Goal: Ask a question

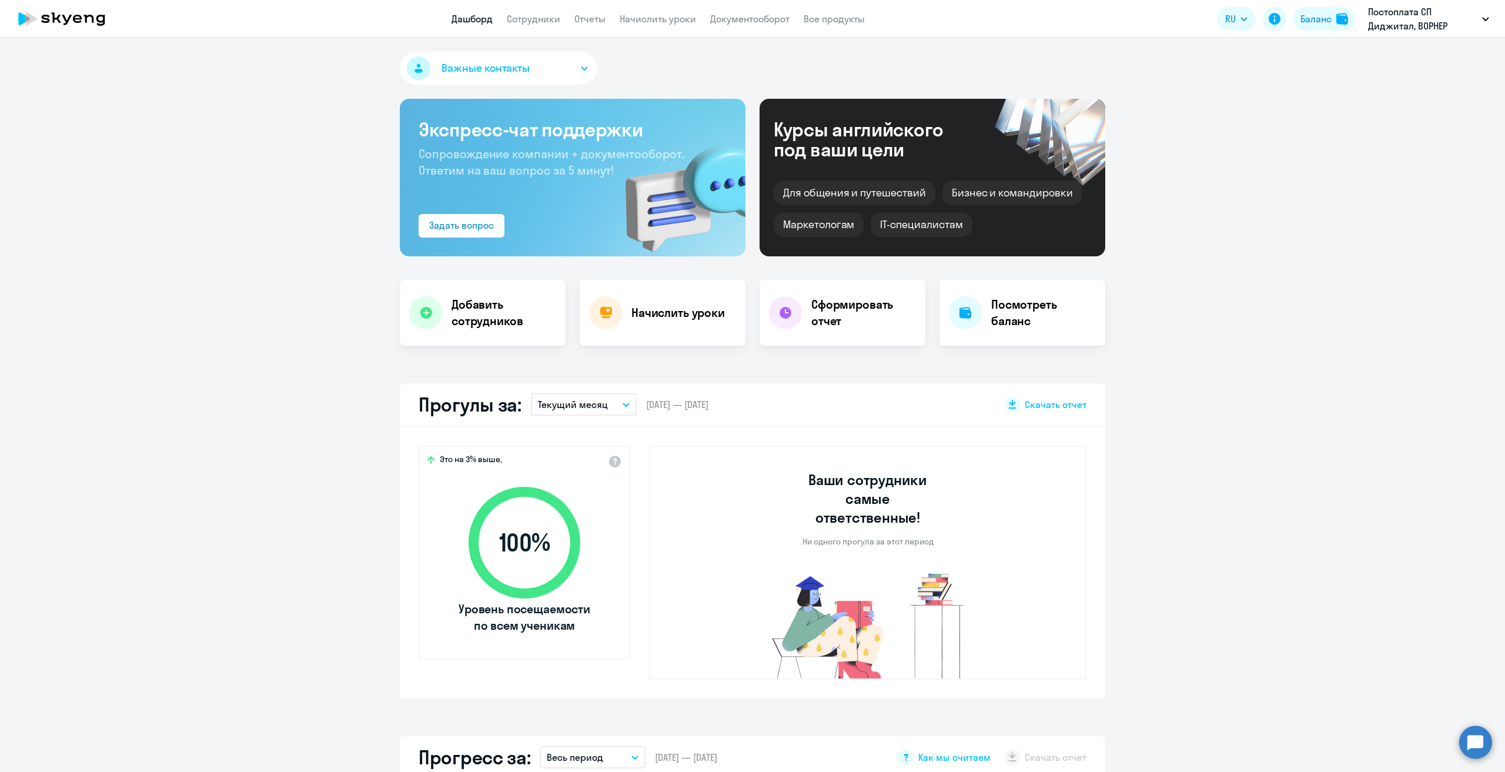
select select "30"
click at [1472, 745] on circle at bounding box center [1475, 741] width 33 height 33
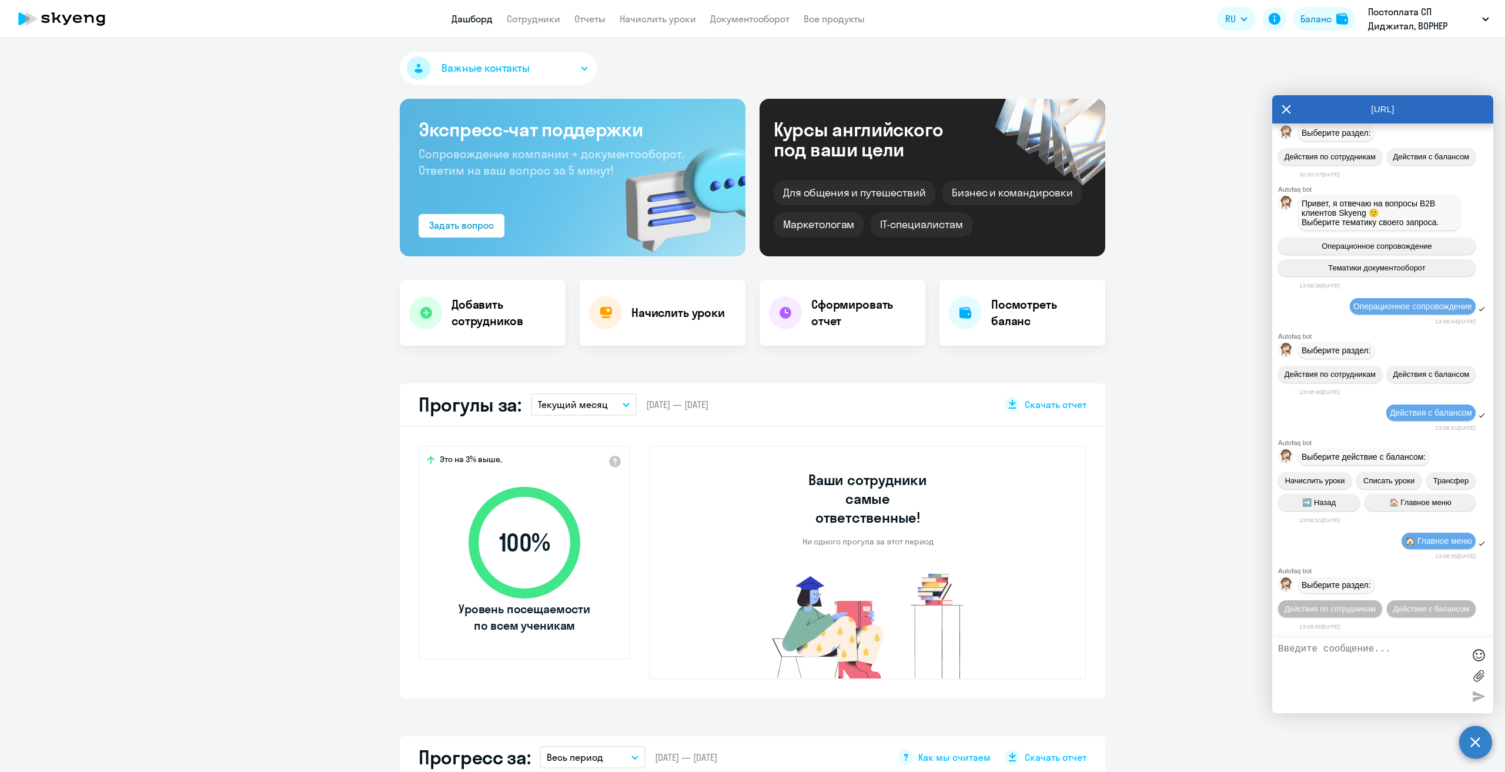
click at [1356, 673] on textarea at bounding box center [1371, 675] width 186 height 63
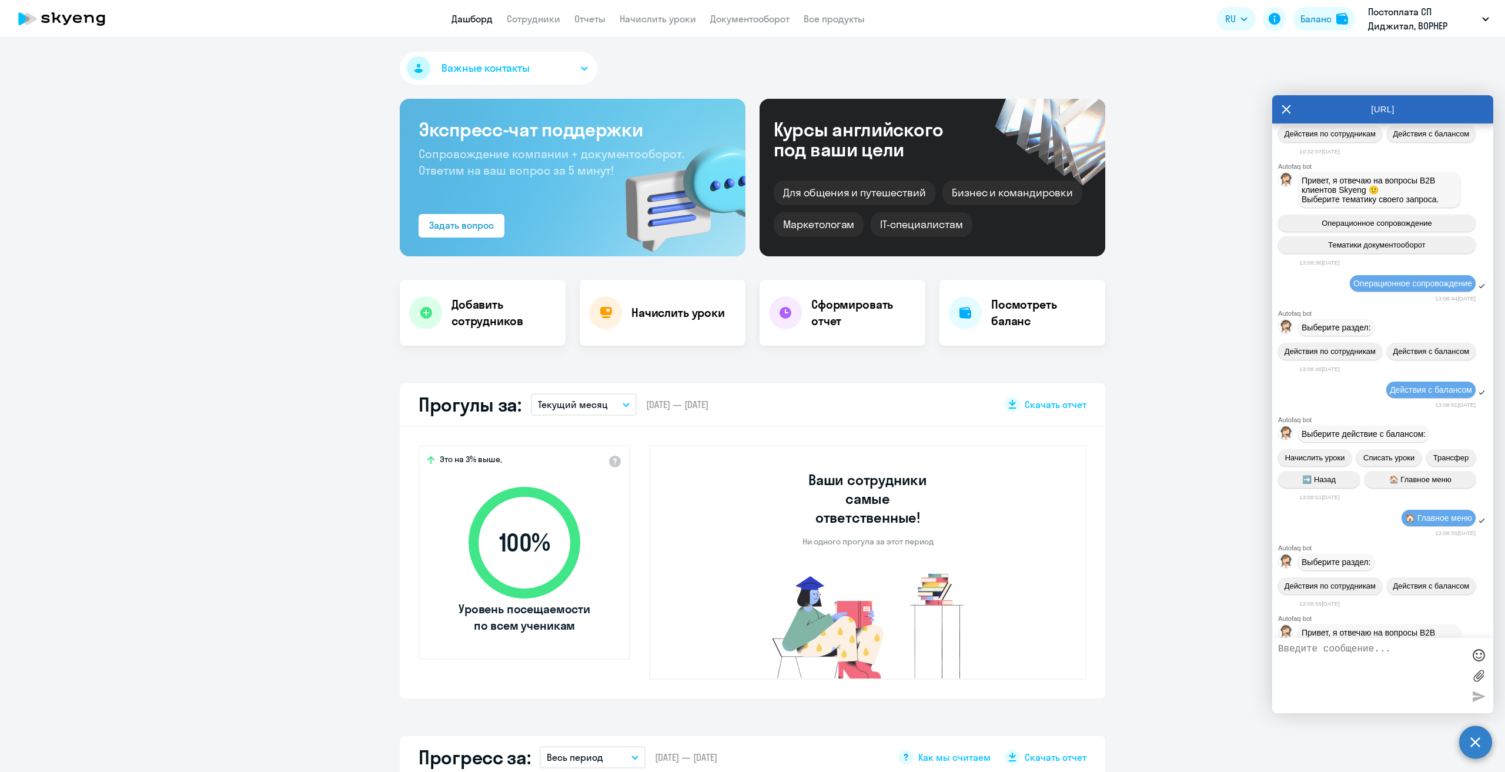
scroll to position [443, 0]
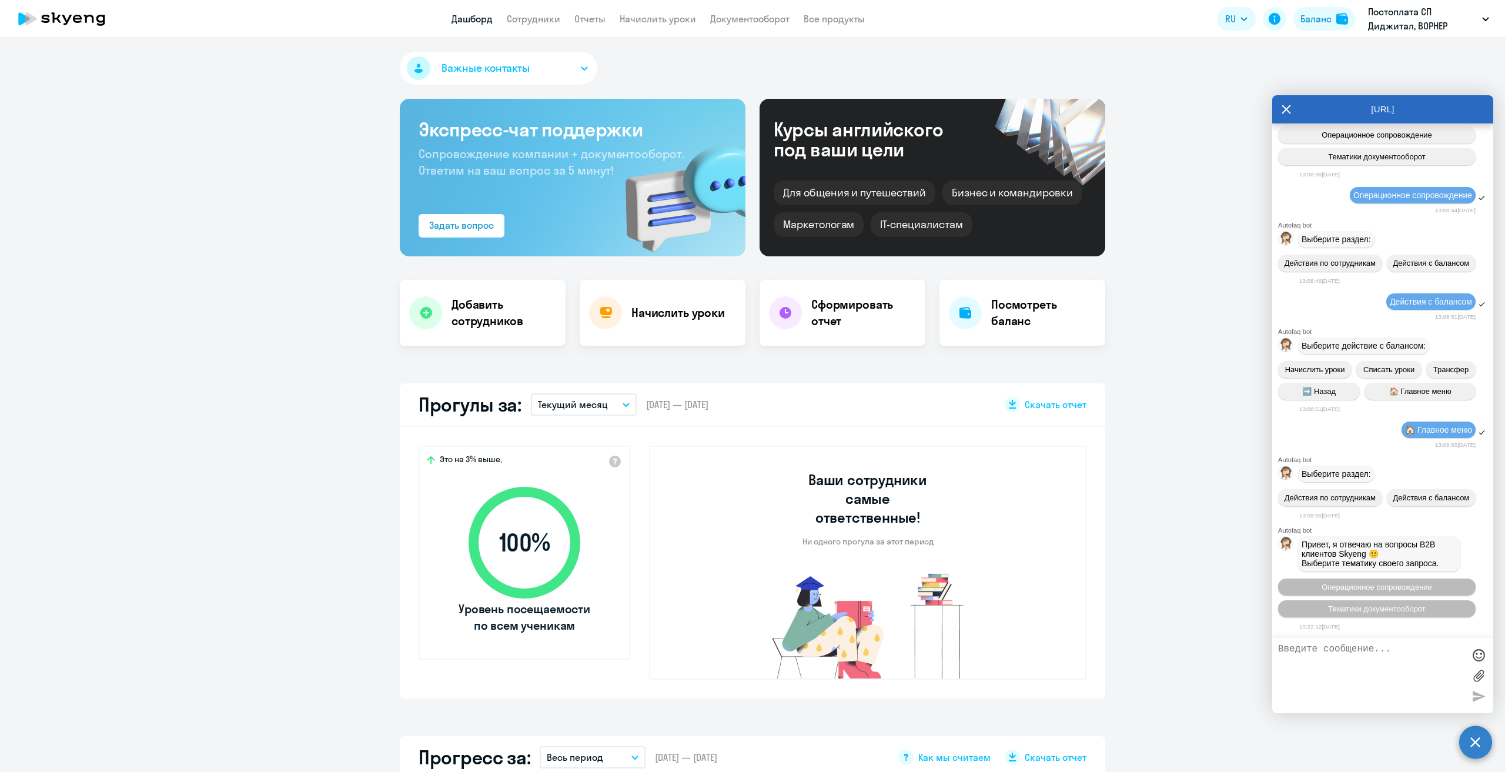
click at [1356, 663] on textarea at bounding box center [1371, 675] width 186 height 63
click at [1352, 661] on textarea at bounding box center [1371, 675] width 186 height 63
drag, startPoint x: 1196, startPoint y: 473, endPoint x: 1195, endPoint y: 481, distance: 8.9
click at [1195, 471] on app-truancy-attendance-dashboard "Прогулы за: Текущий месяц – [DATE] — [DATE] Скачать отчет Это на 3% выше, 100 %…" at bounding box center [752, 540] width 1505 height 315
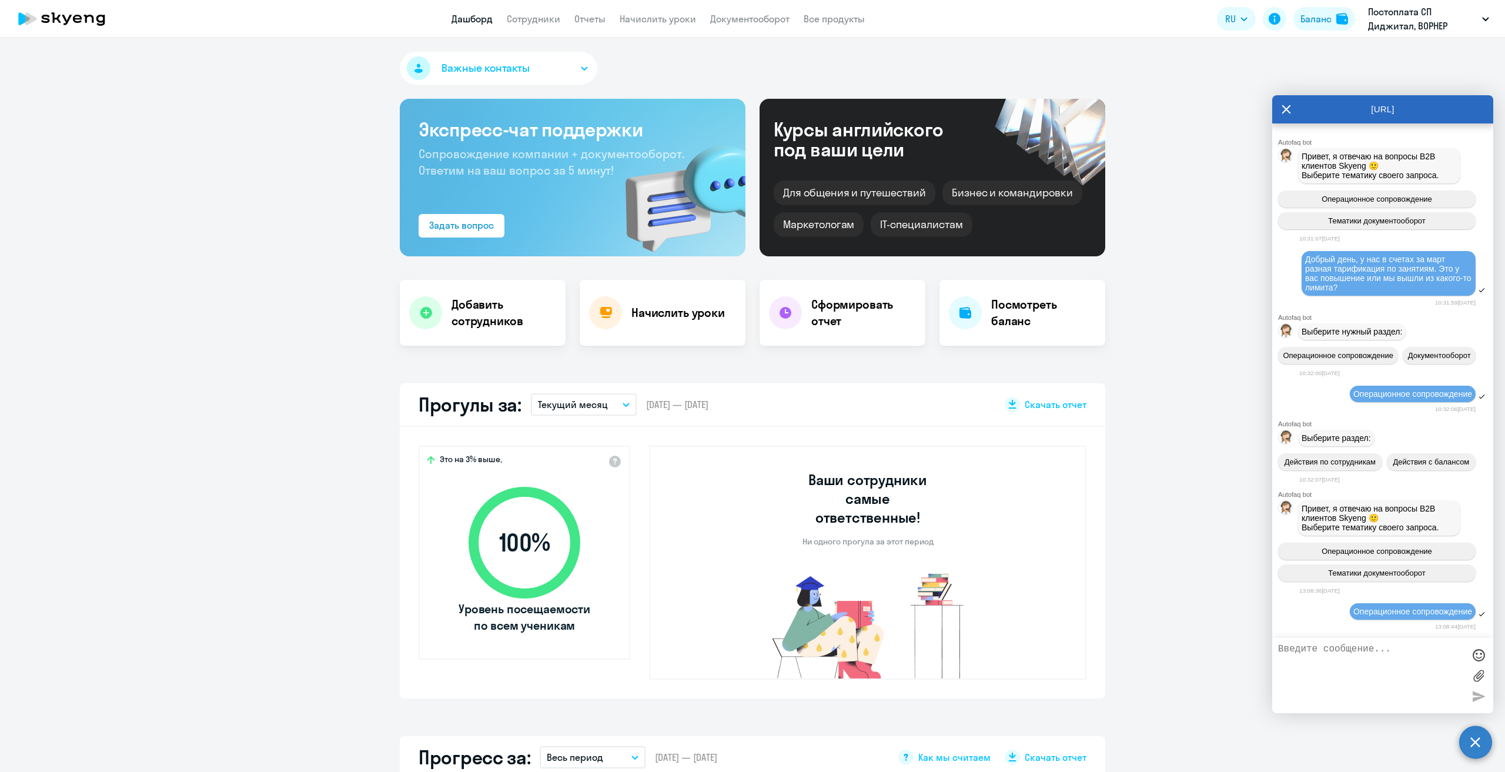
scroll to position [0, 0]
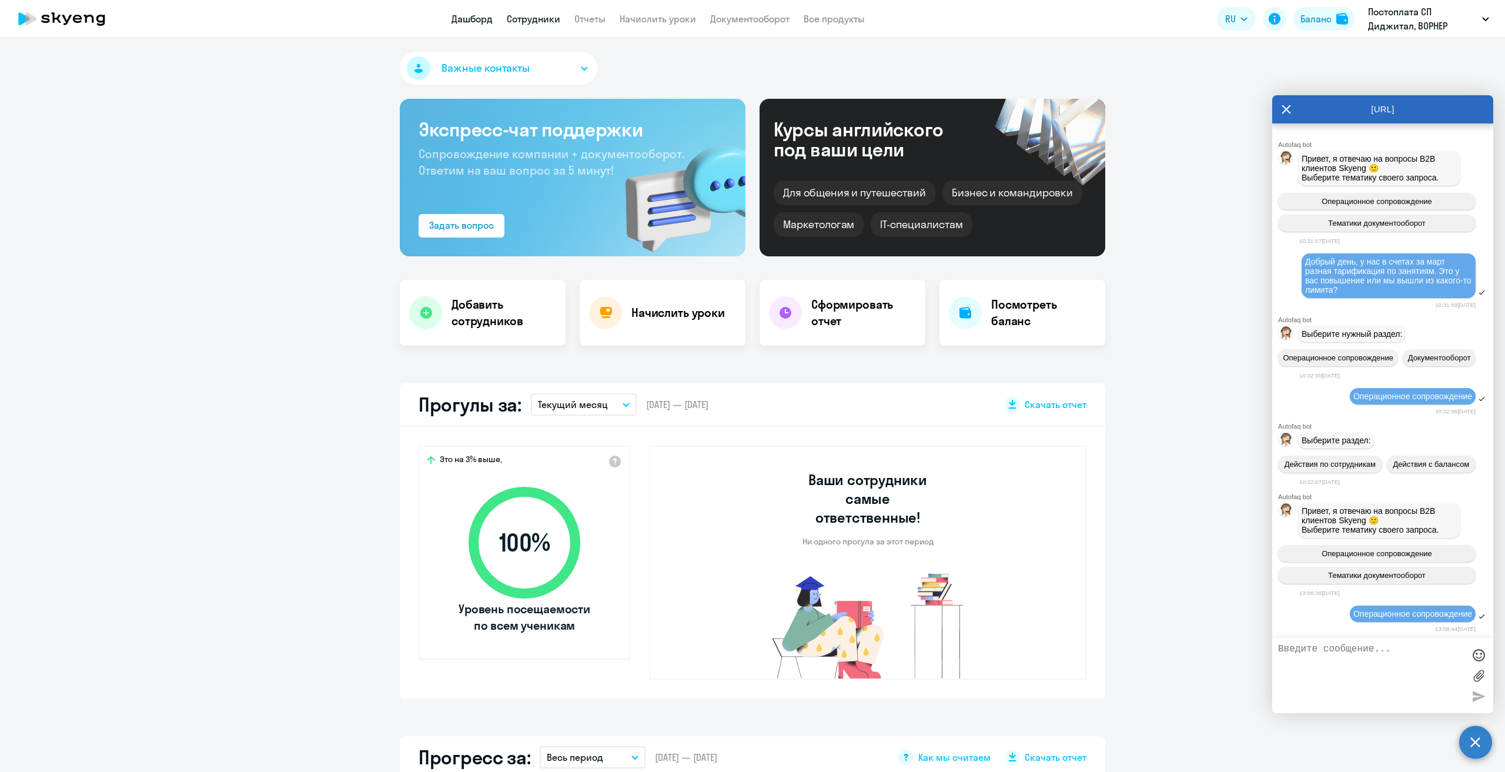
click at [528, 17] on link "Сотрудники" at bounding box center [533, 19] width 53 height 12
select select "30"
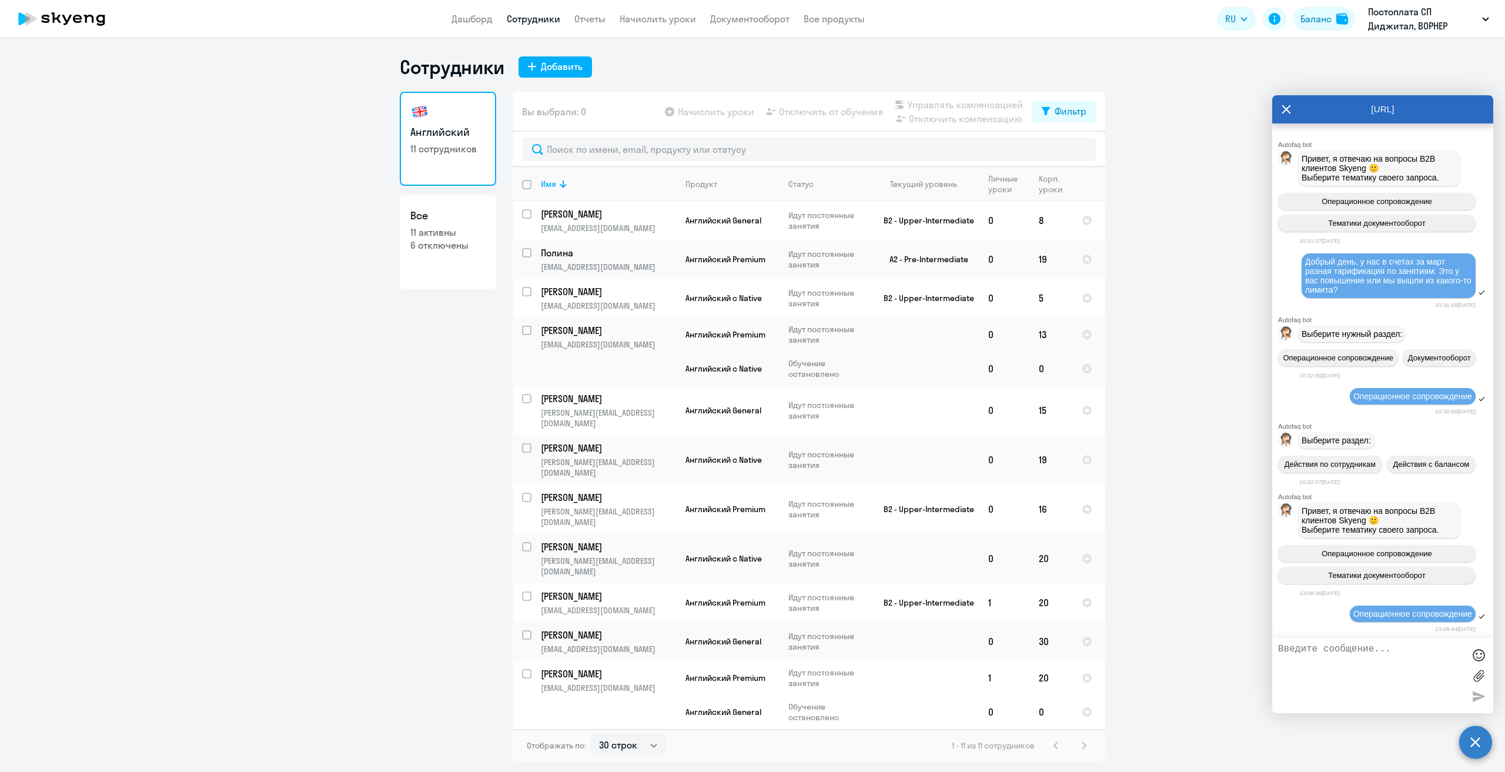
click at [1283, 109] on icon at bounding box center [1286, 109] width 9 height 28
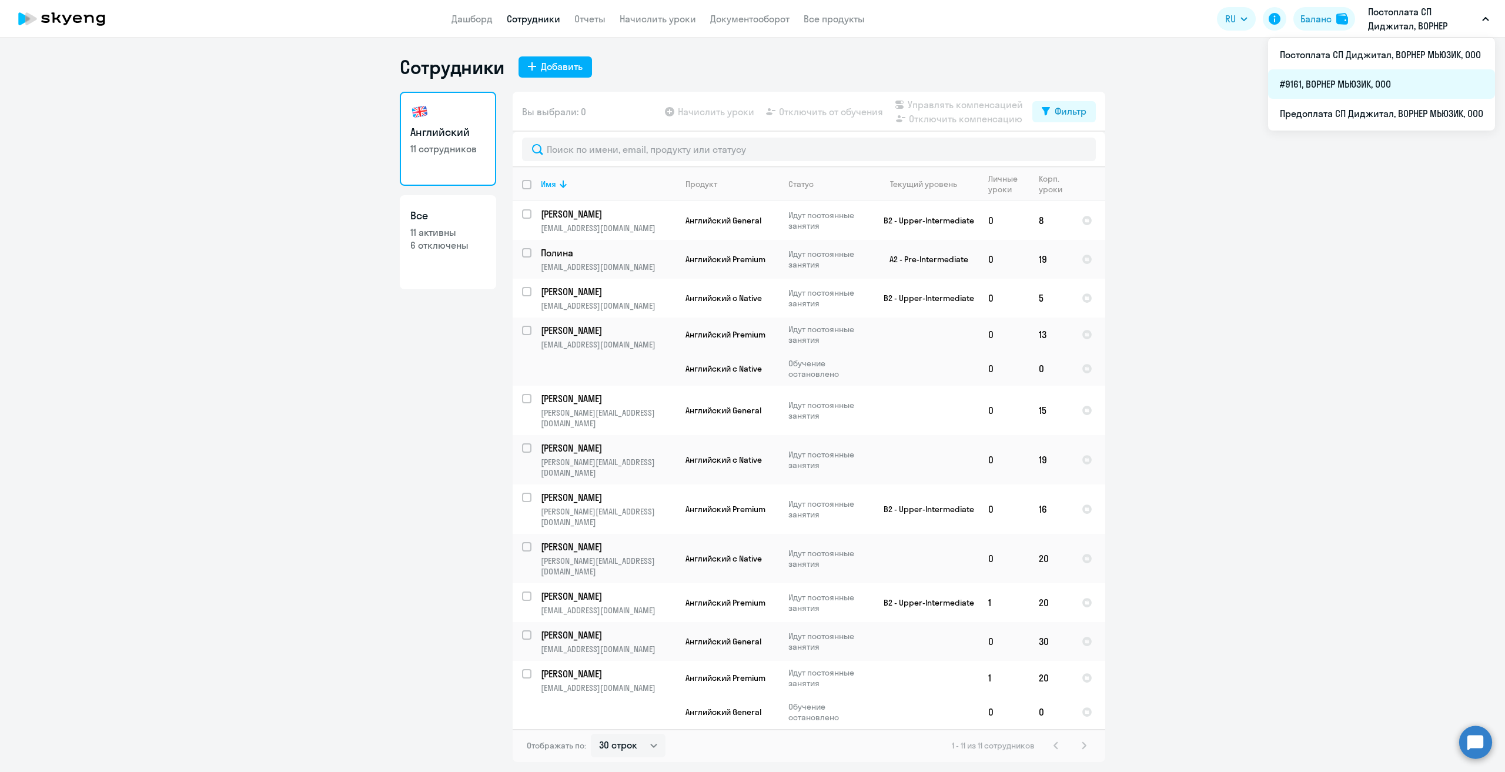
click at [1349, 95] on li "#9161, ВОРНЕР МЬЮЗИК, ООО" at bounding box center [1381, 83] width 227 height 29
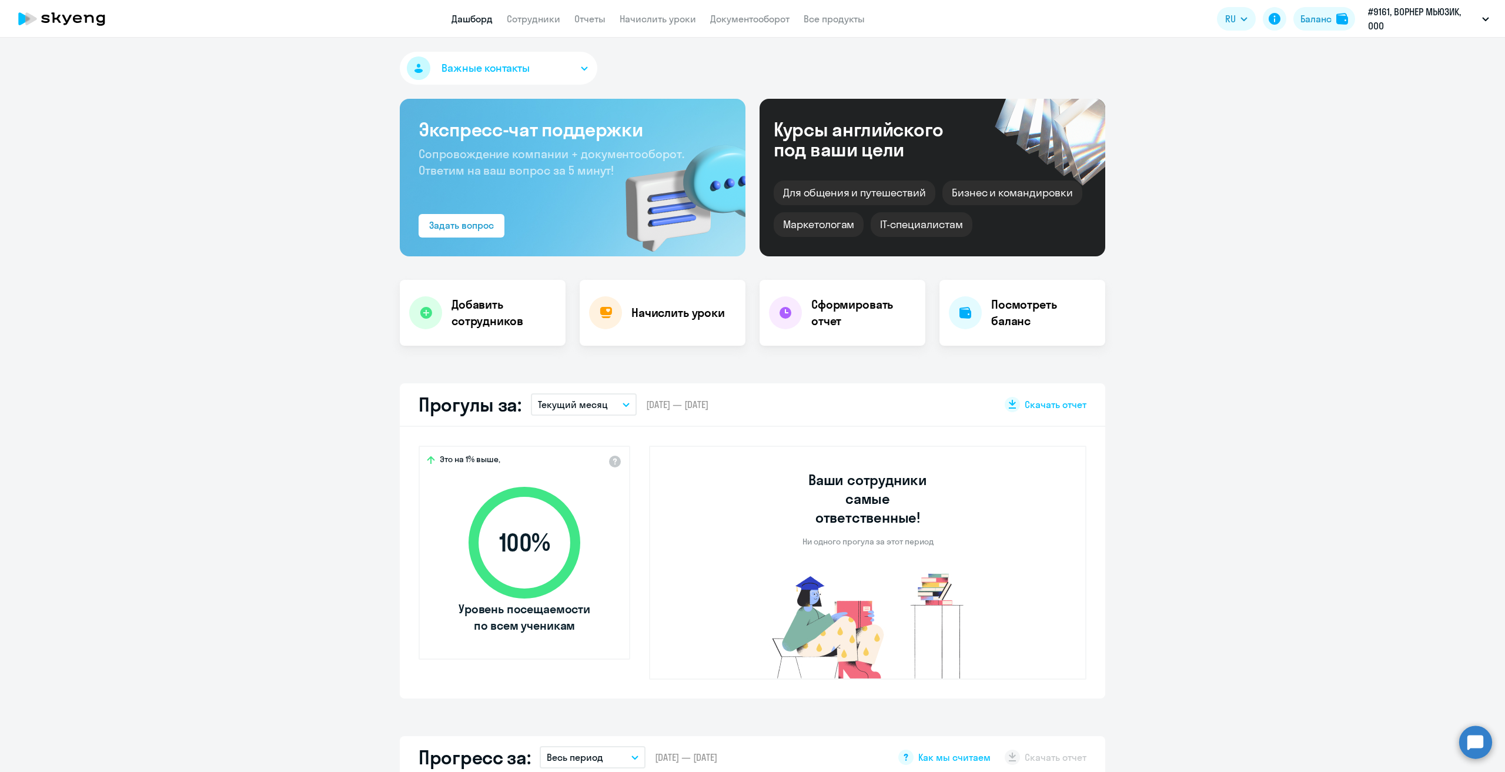
select select "30"
click at [543, 16] on link "Сотрудники" at bounding box center [533, 19] width 53 height 12
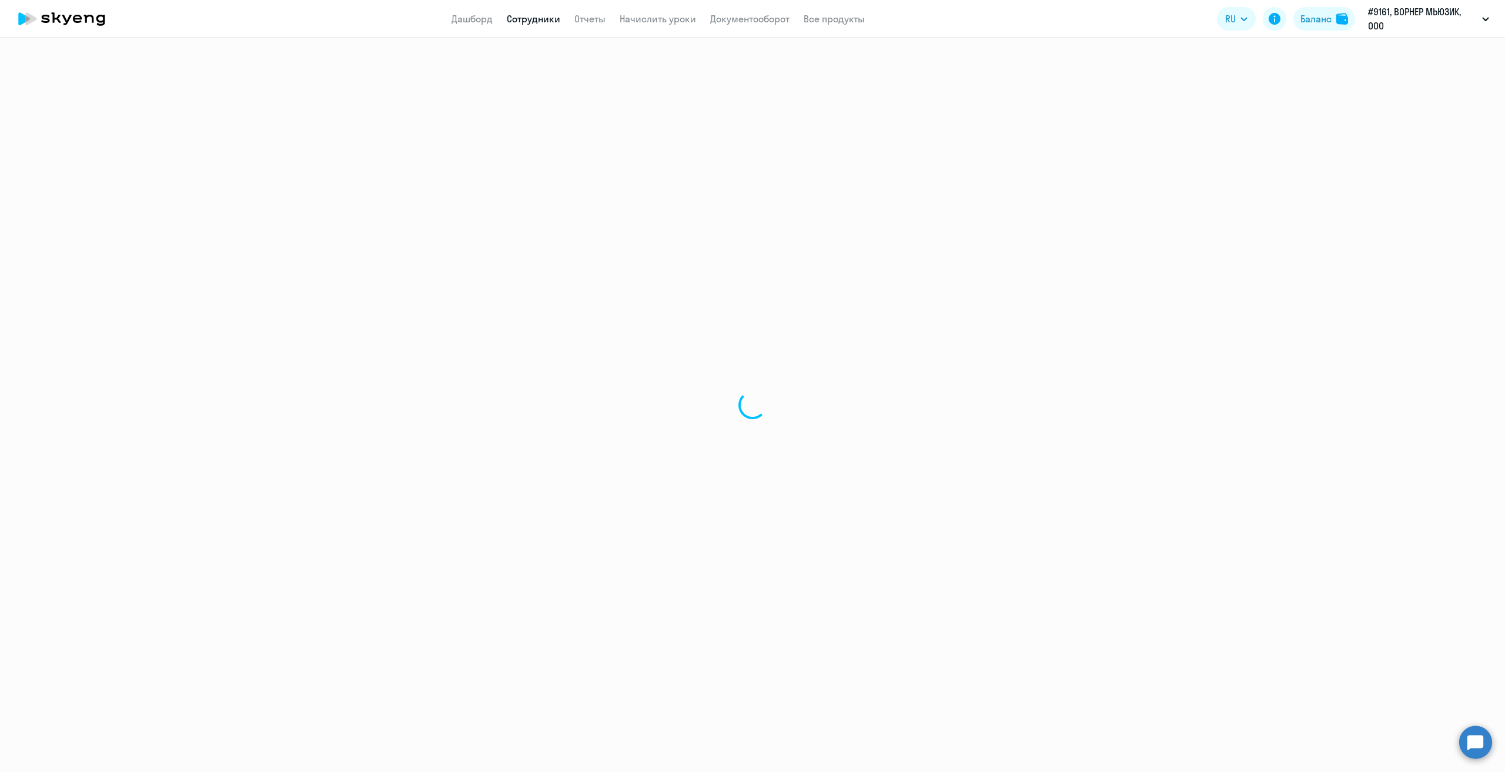
select select "30"
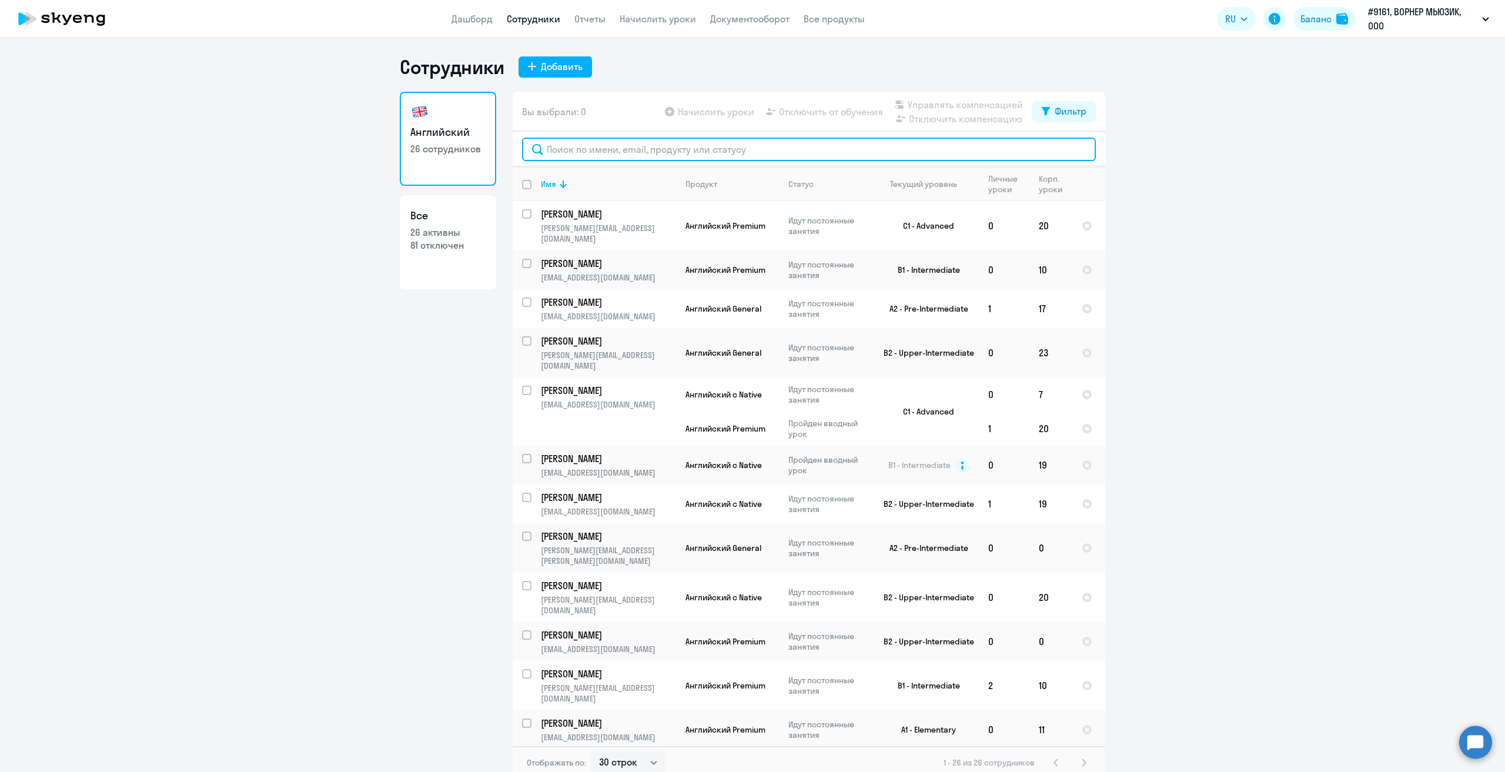
click at [678, 154] on input "text" at bounding box center [809, 150] width 574 height 24
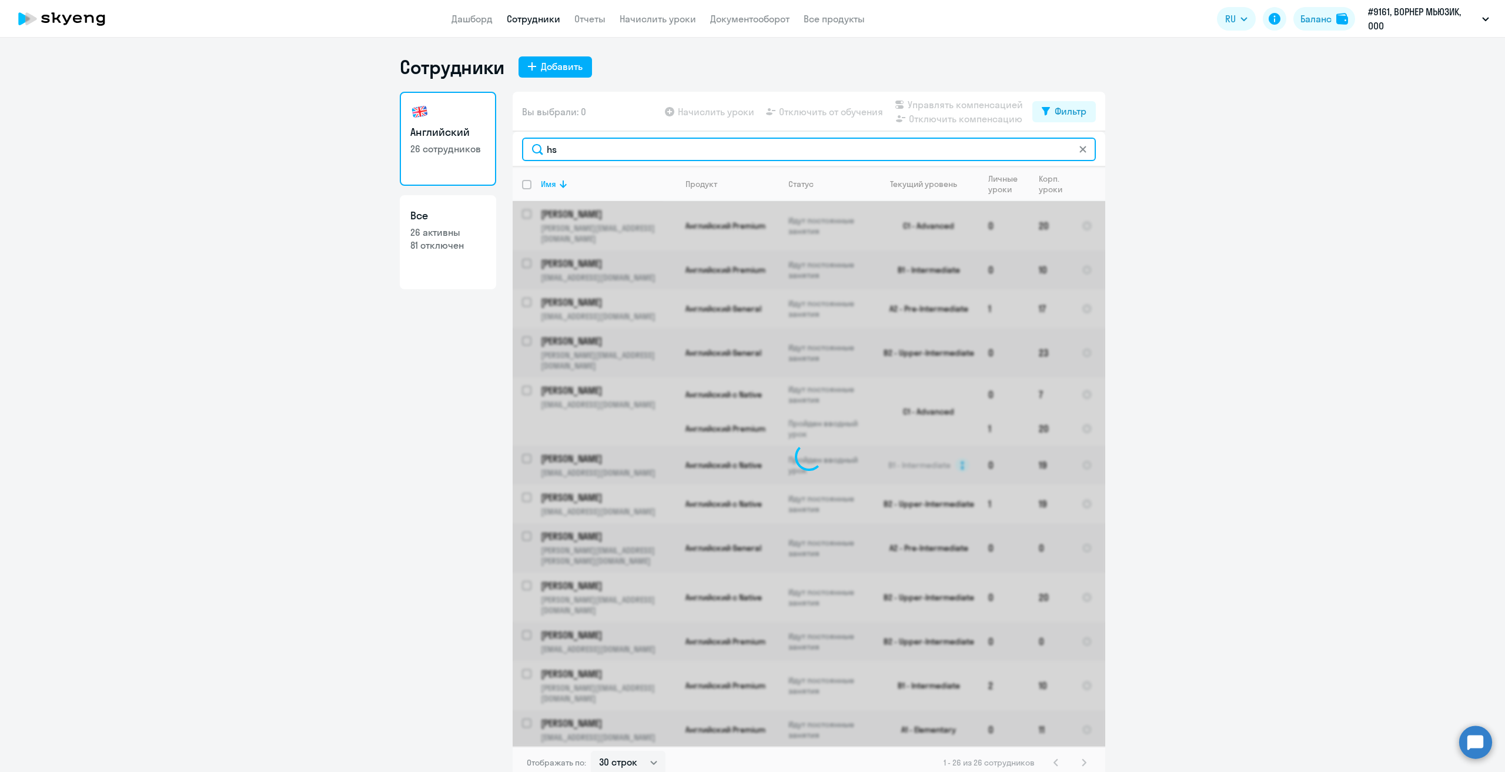
type input "h"
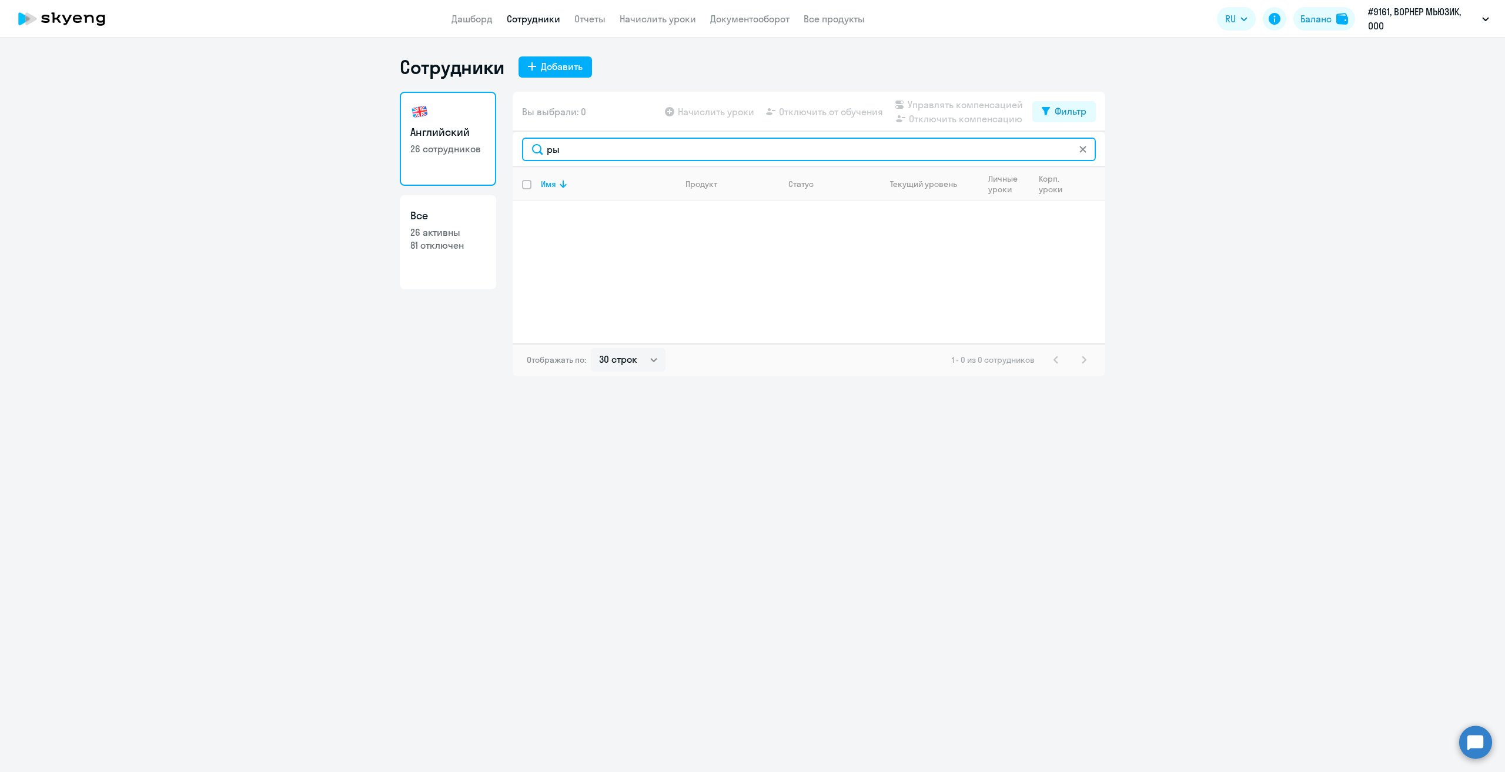
type input "р"
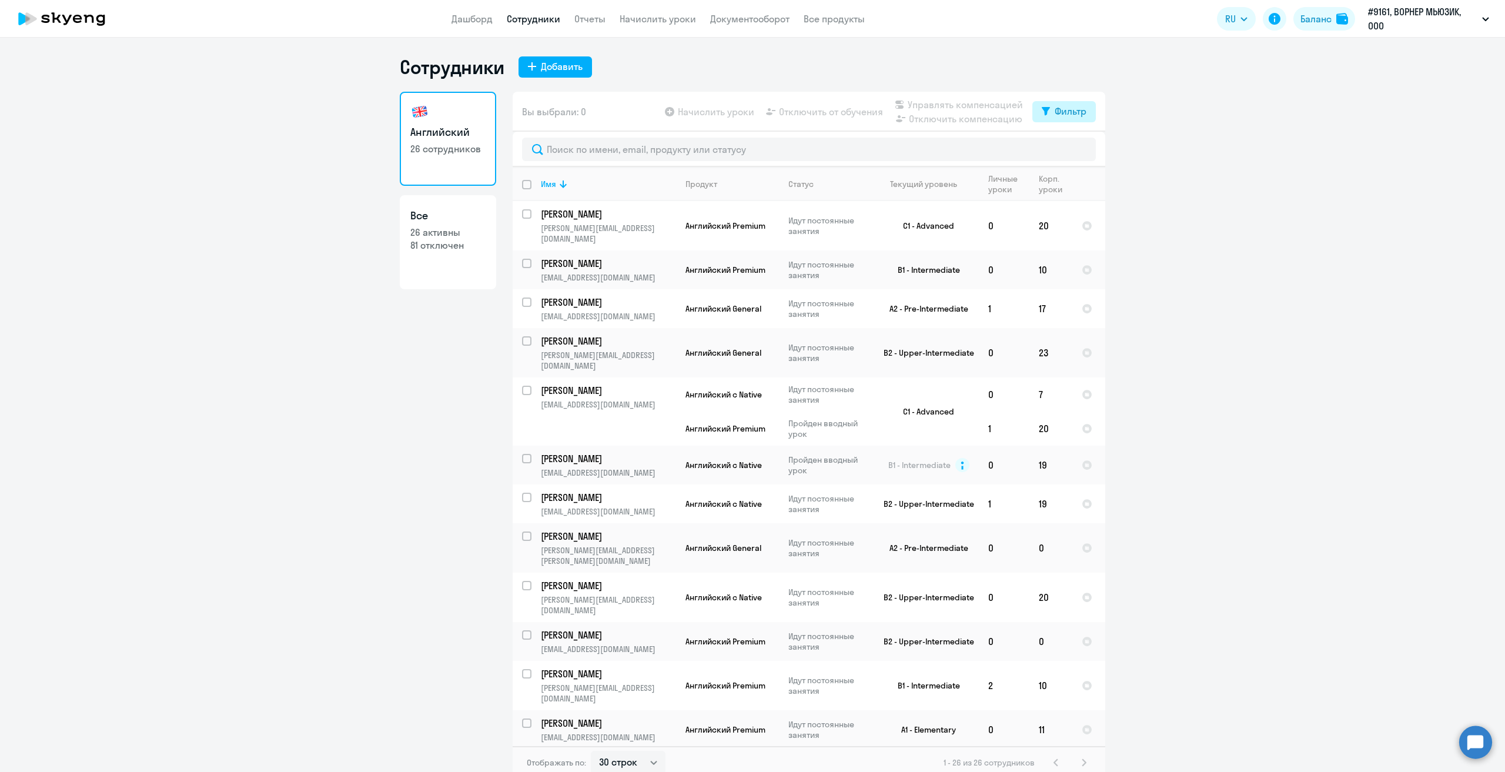
click at [1045, 117] on button "Фильтр" at bounding box center [1063, 111] width 63 height 21
click at [1069, 146] on span at bounding box center [1072, 150] width 20 height 12
click at [1062, 149] on input "checkbox" at bounding box center [1061, 149] width 1 height 1
checkbox input "true"
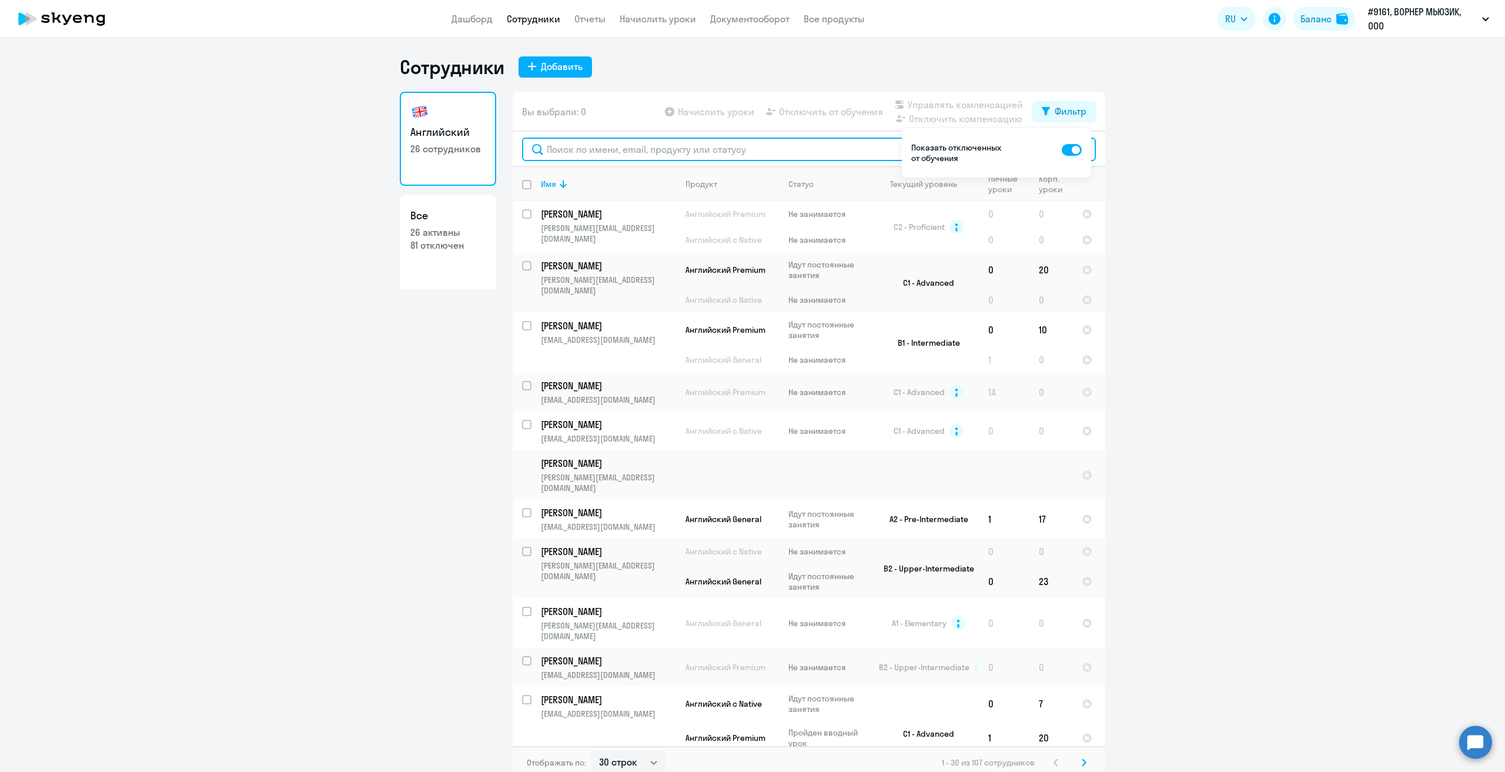
click at [710, 145] on input "text" at bounding box center [809, 150] width 574 height 24
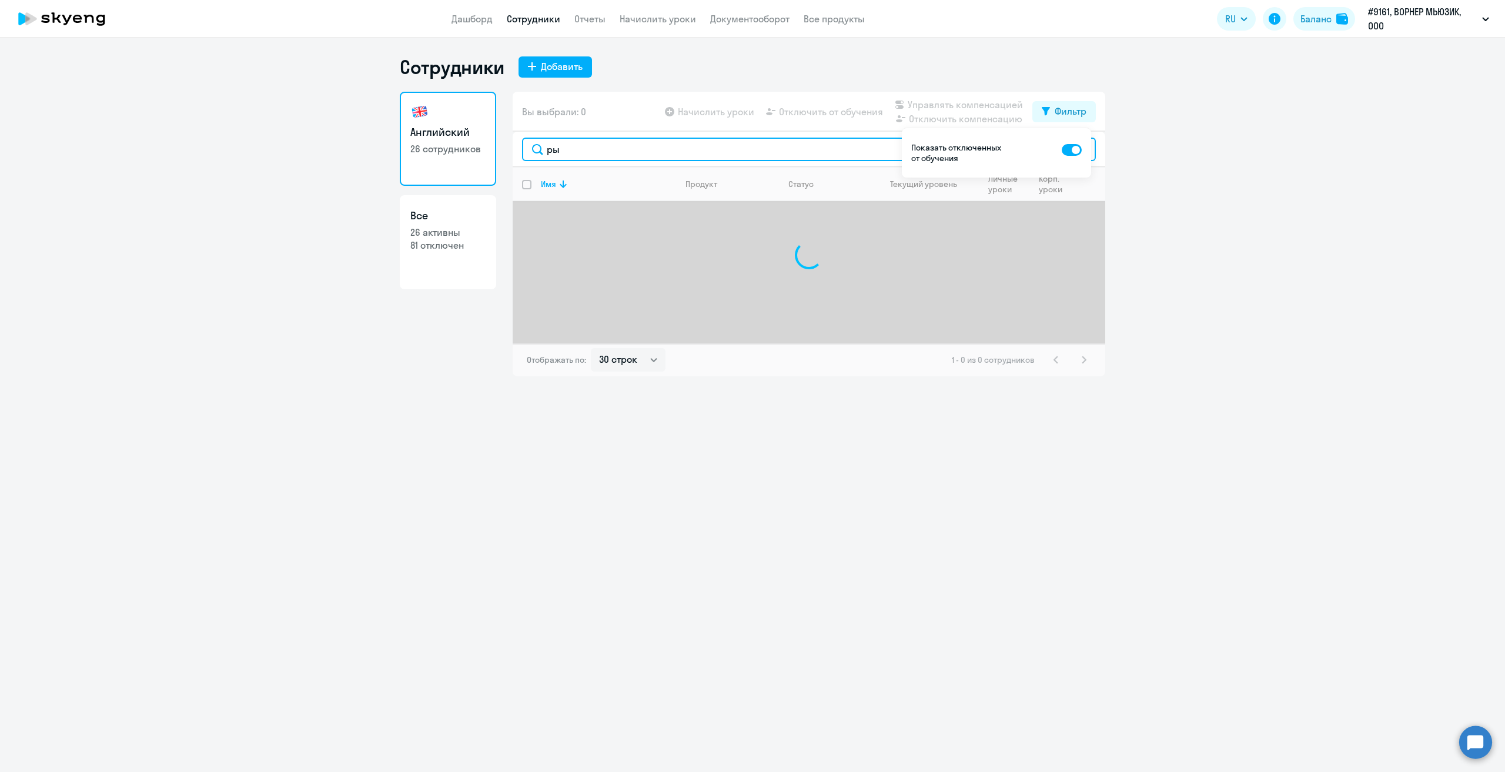
type input "р"
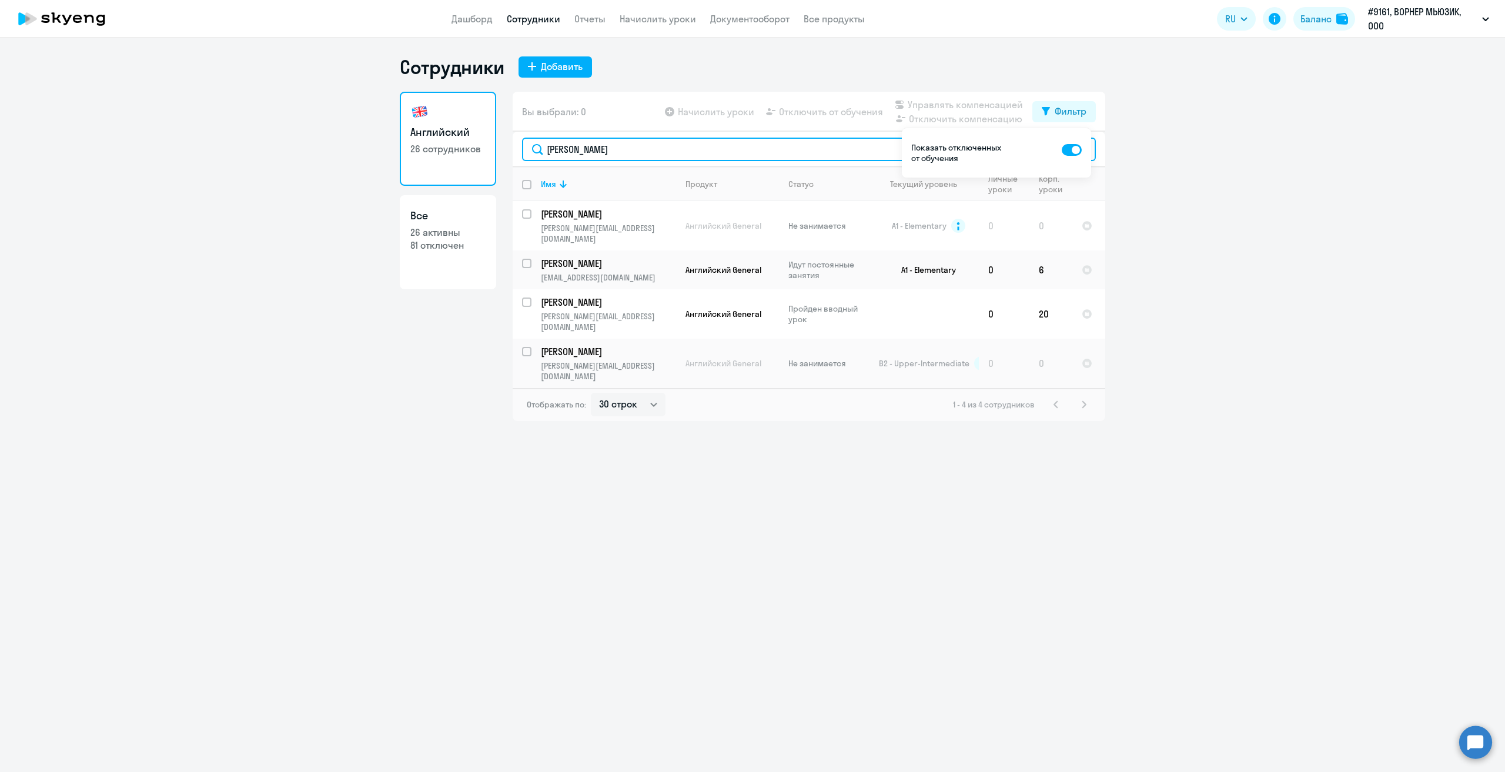
type input "[PERSON_NAME]"
click at [750, 450] on div "Сотрудники Добавить Английский 26 сотрудников Все 26 активны 81 отключен Вы выб…" at bounding box center [752, 405] width 1505 height 734
click at [1471, 738] on circle at bounding box center [1475, 741] width 33 height 33
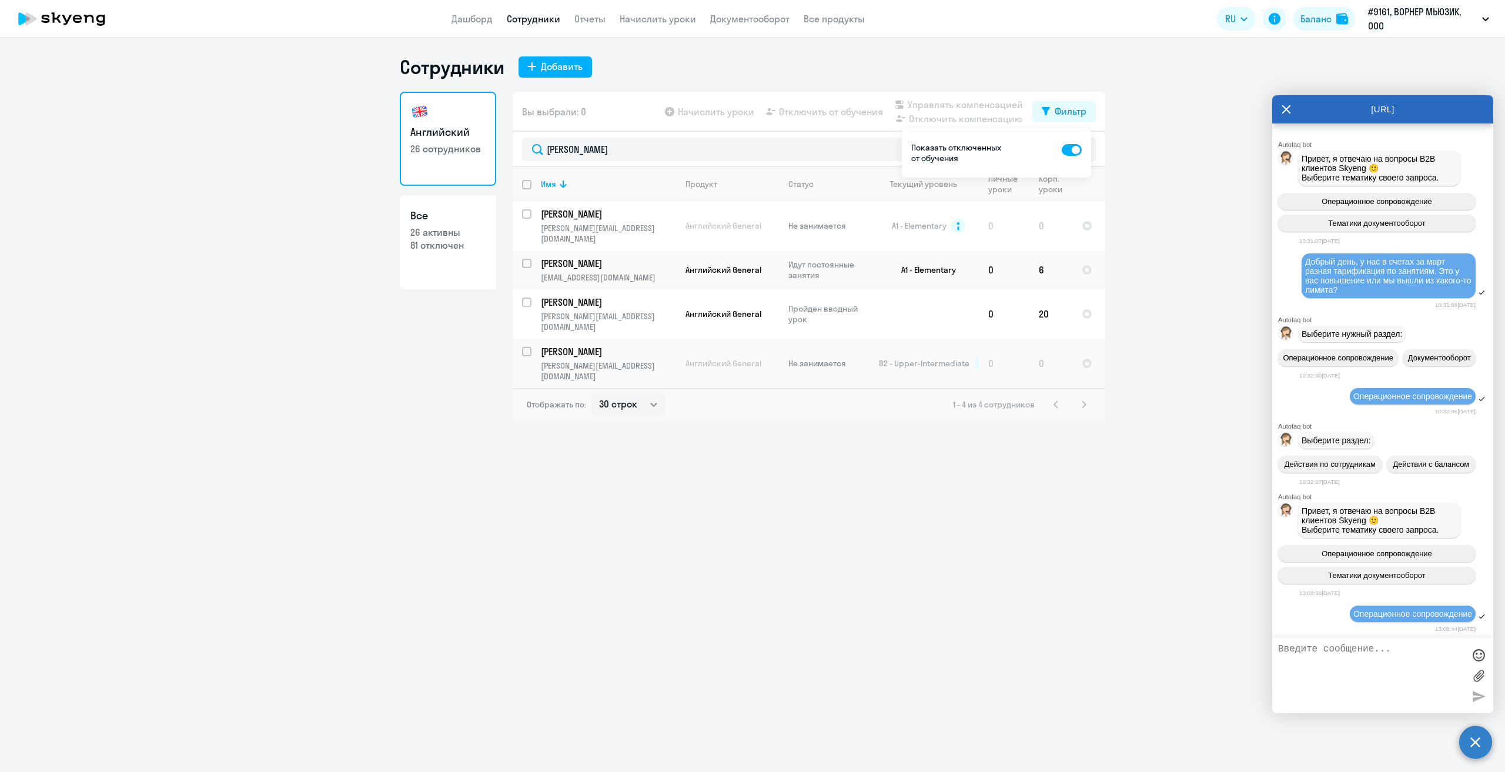
scroll to position [438, 0]
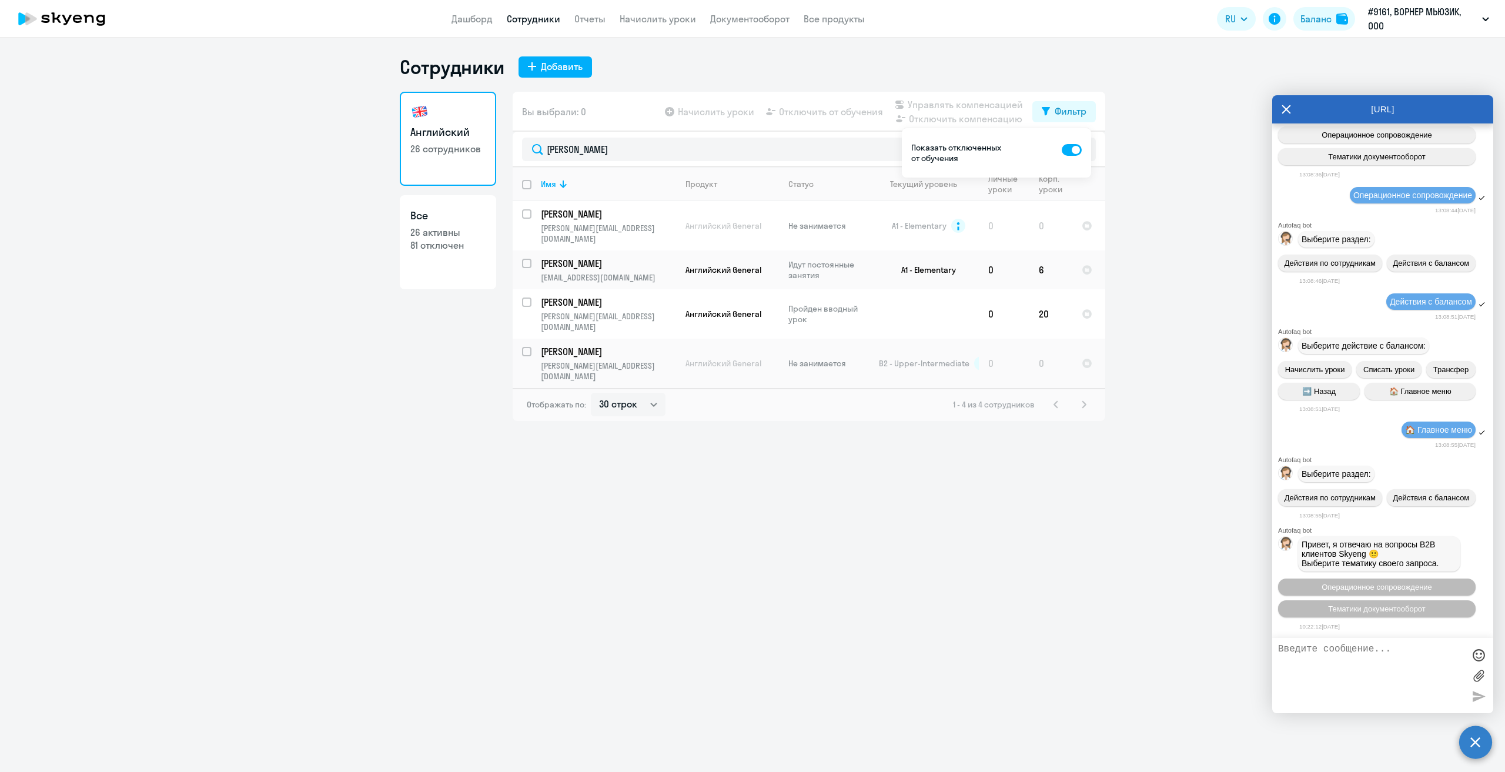
click at [1340, 665] on textarea at bounding box center [1371, 675] width 186 height 63
type textarea "м"
type textarea "еще раз вопрос - можем схлопнуть 2 аккаунта"
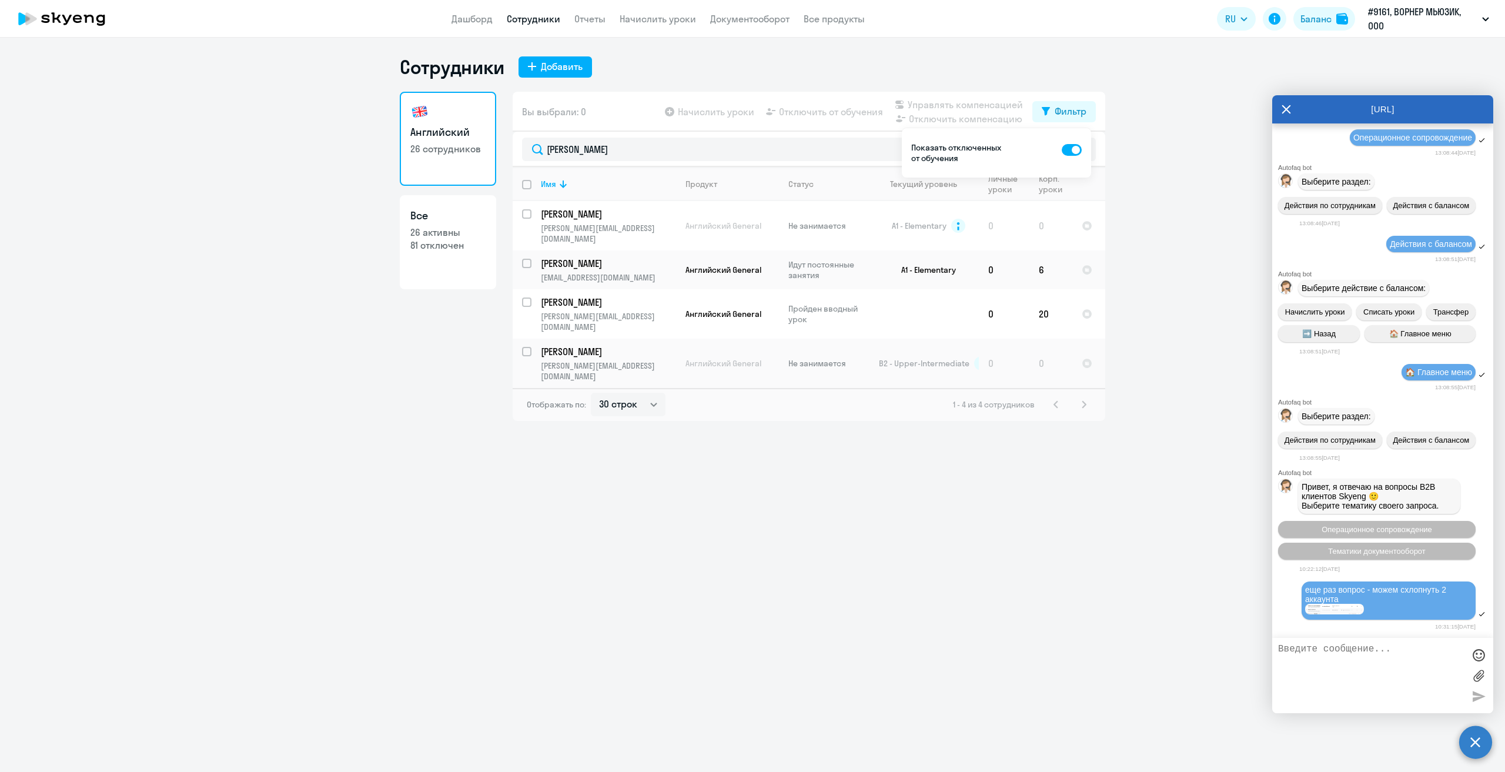
scroll to position [591, 0]
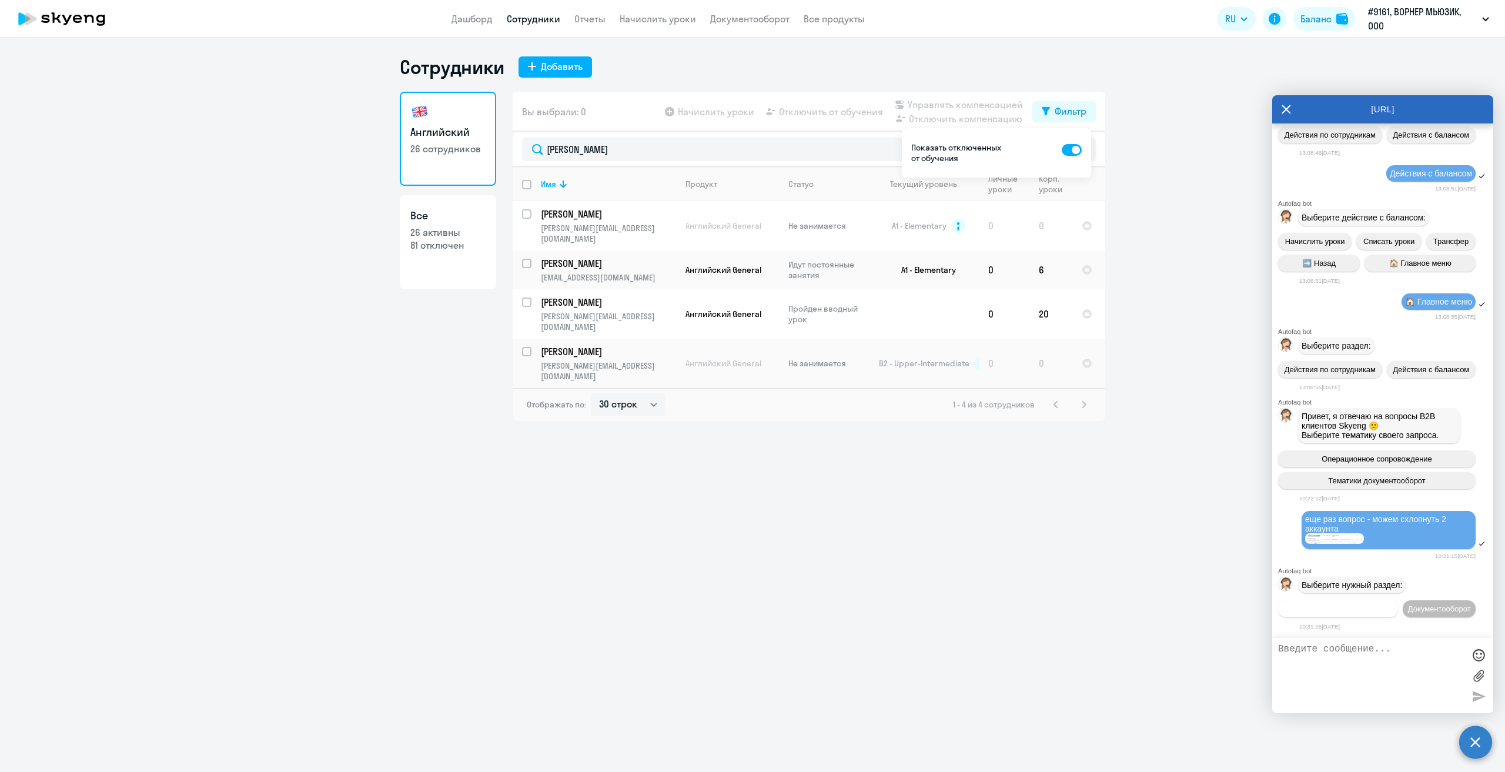
click at [1393, 604] on span "Операционное сопровождение" at bounding box center [1338, 608] width 111 height 9
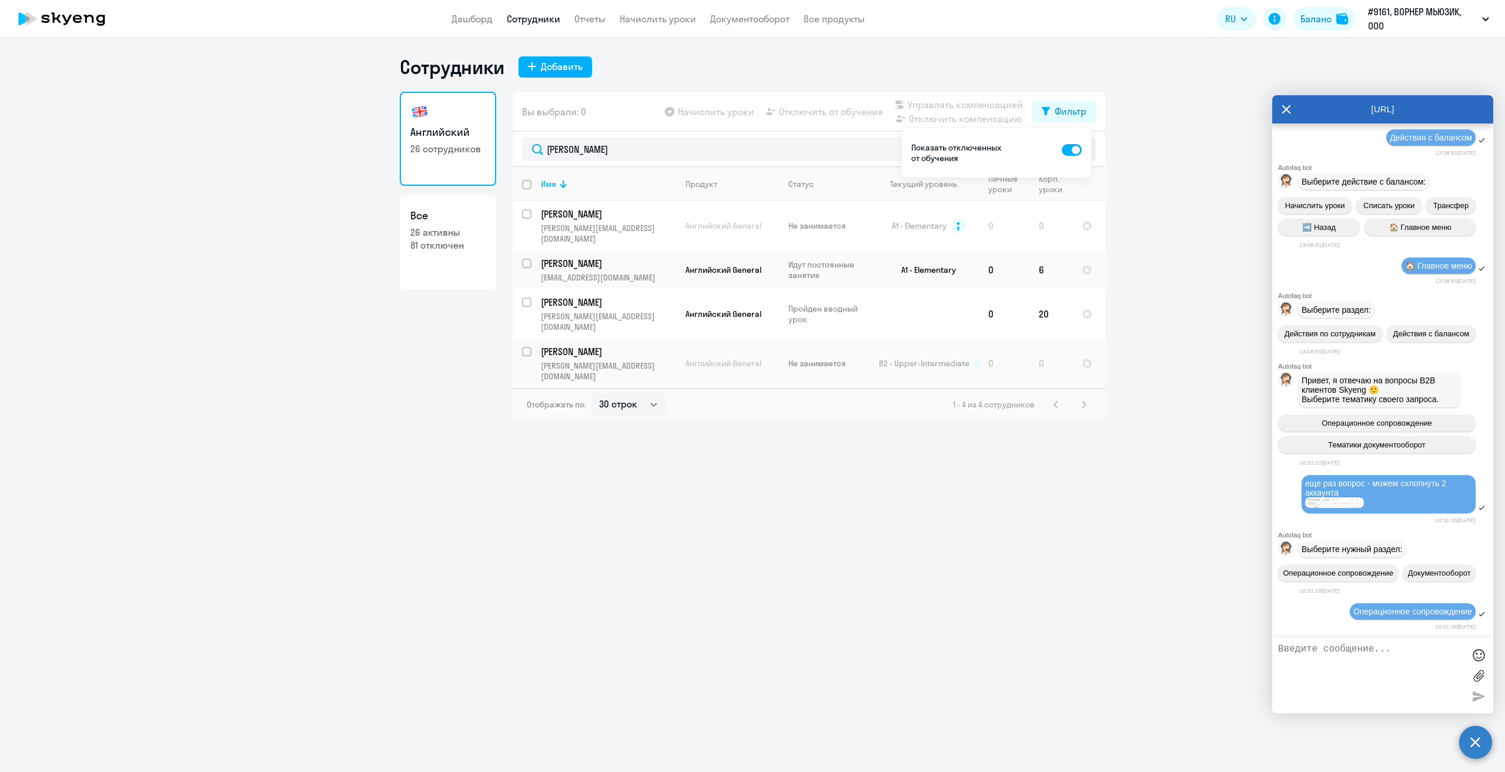
scroll to position [697, 0]
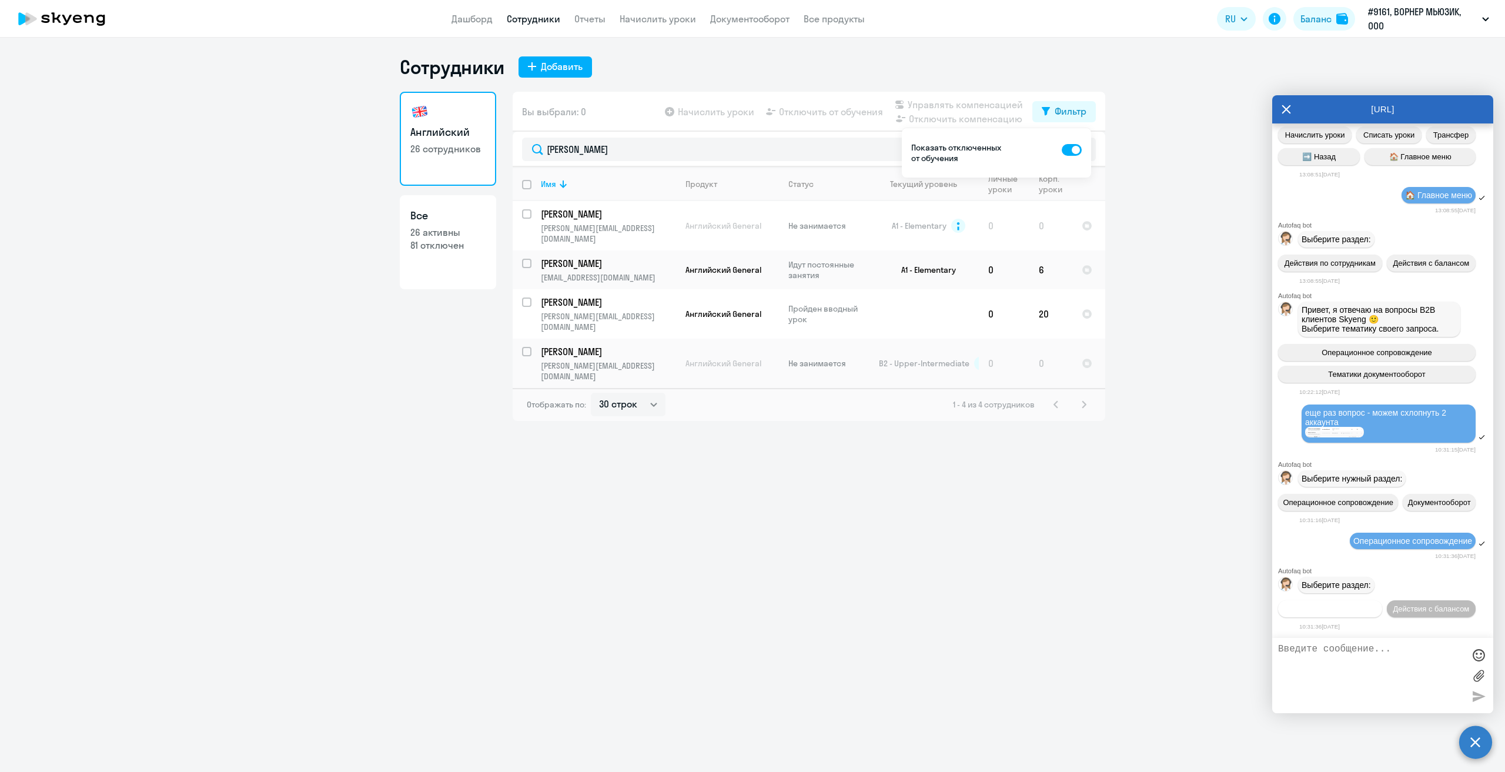
click at [1345, 608] on span "Действия по сотрудникам" at bounding box center [1329, 608] width 91 height 9
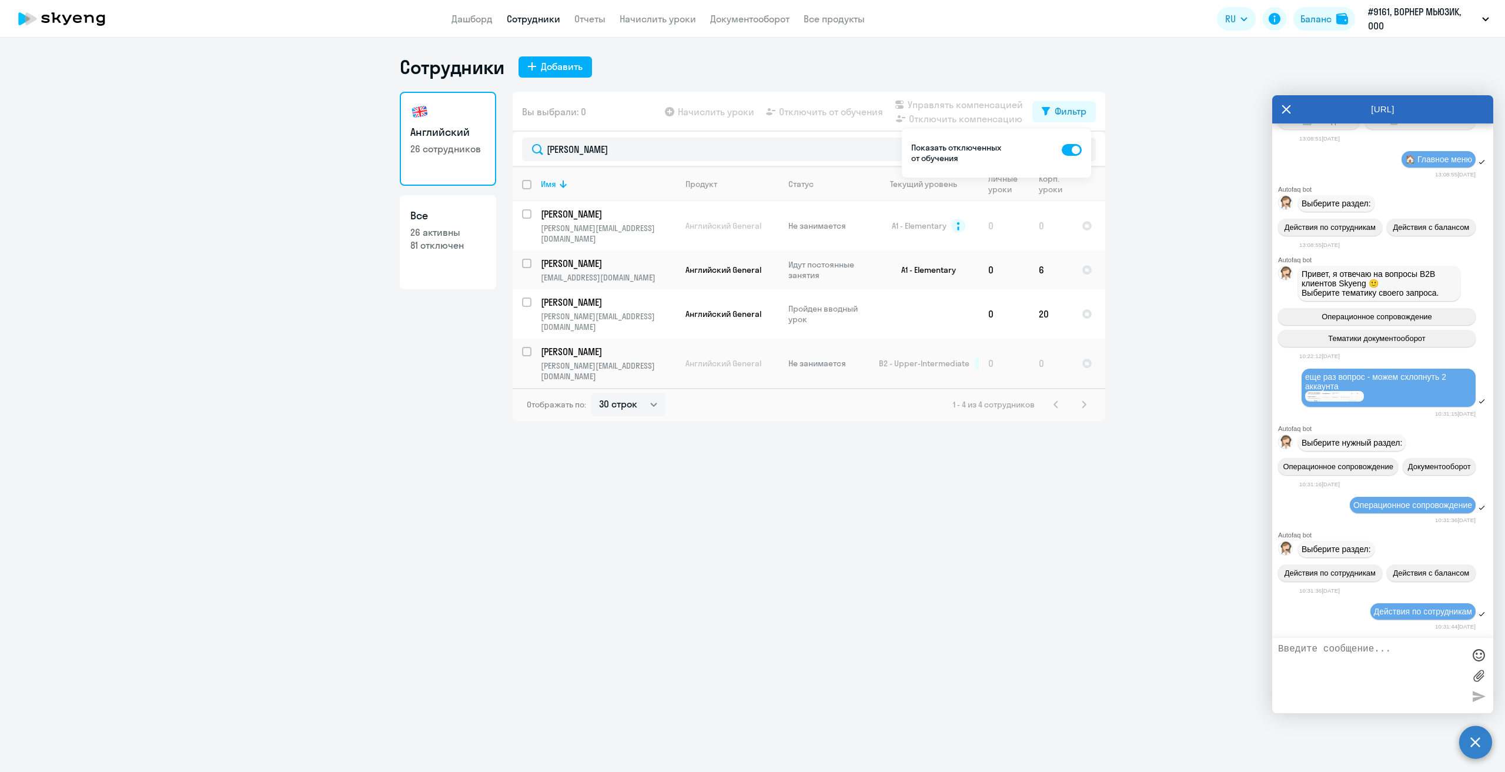
scroll to position [849, 0]
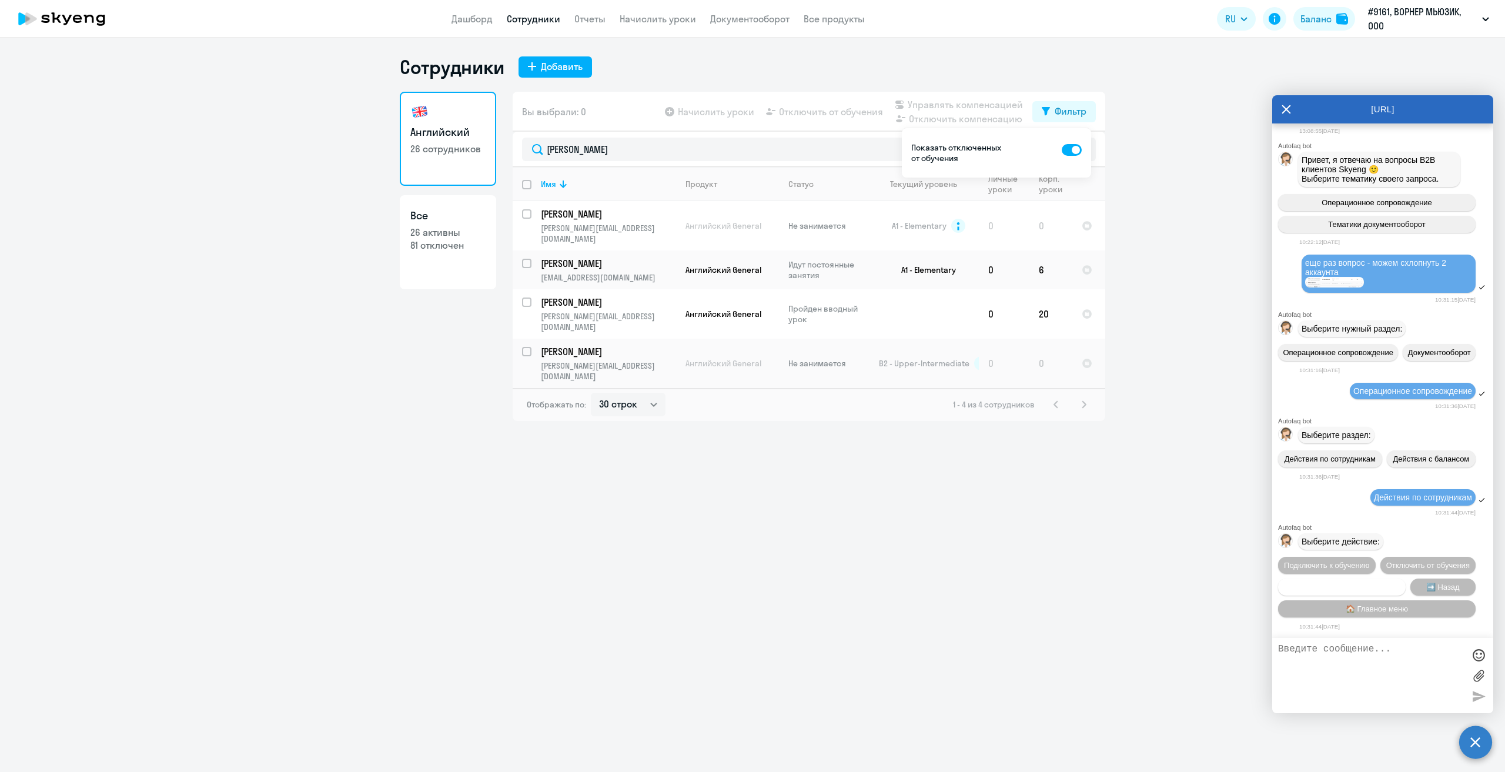
click at [1336, 593] on button "Сотруднику нужна помощь" at bounding box center [1342, 586] width 128 height 17
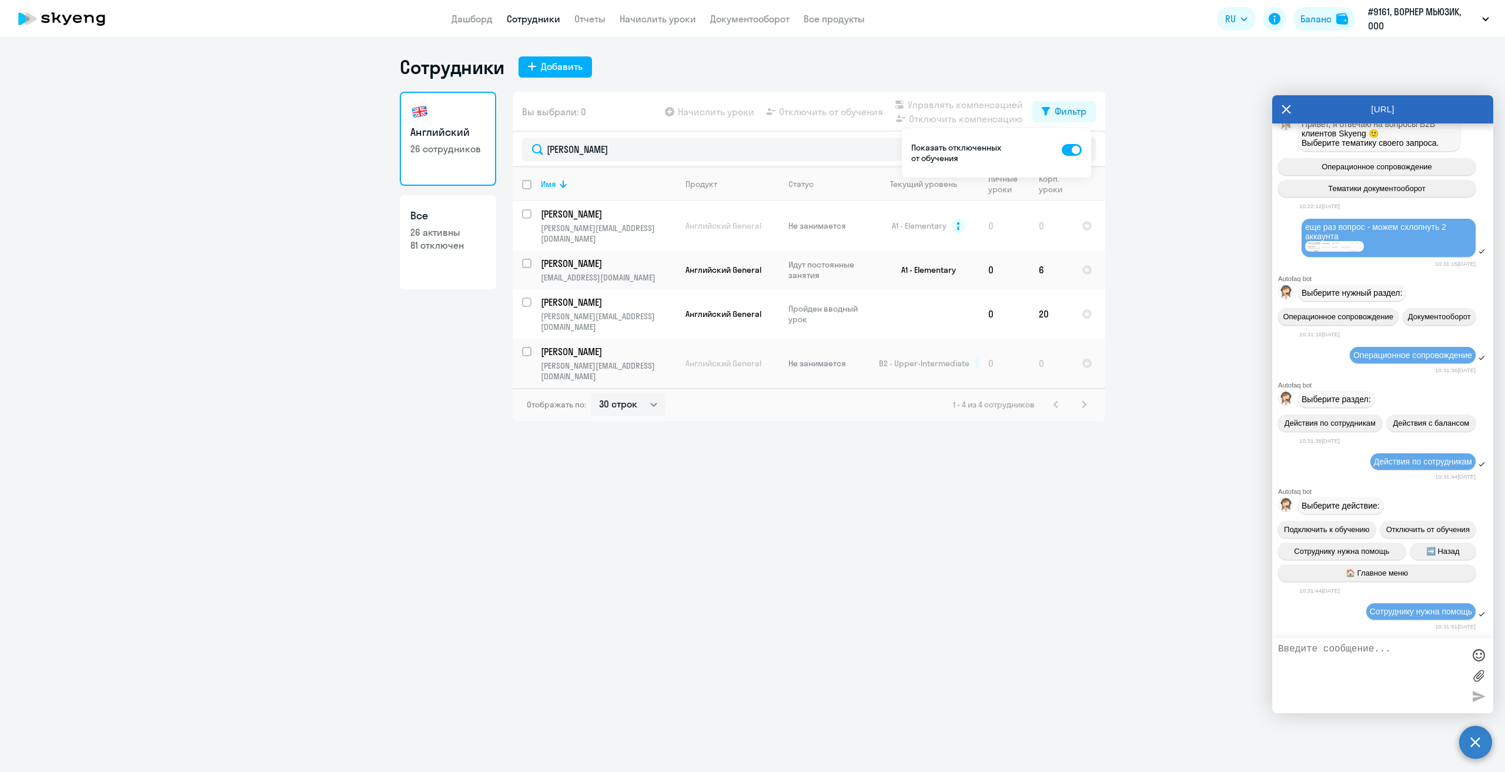
scroll to position [1243, 0]
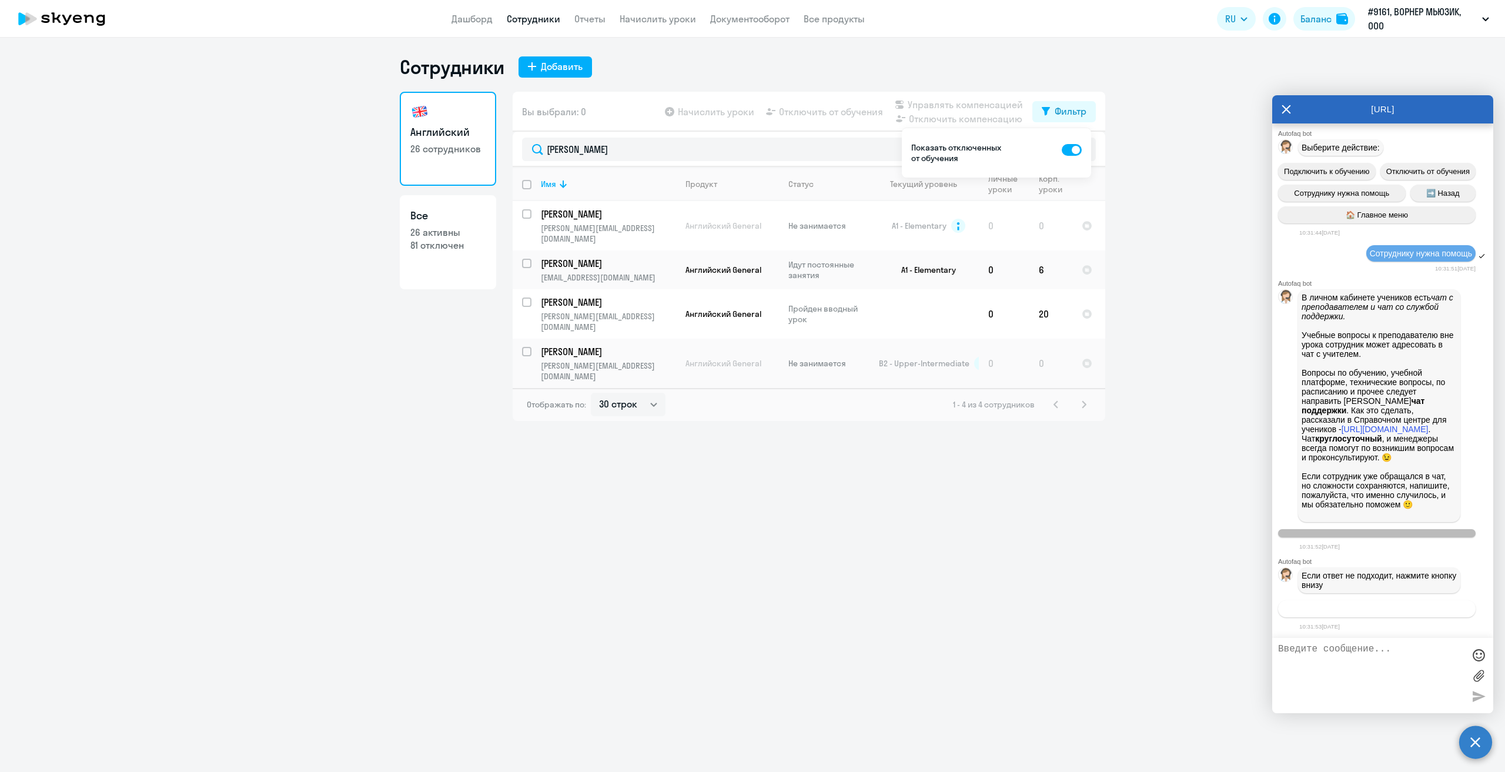
click at [1400, 607] on span "Связаться с менеджером" at bounding box center [1377, 608] width 90 height 9
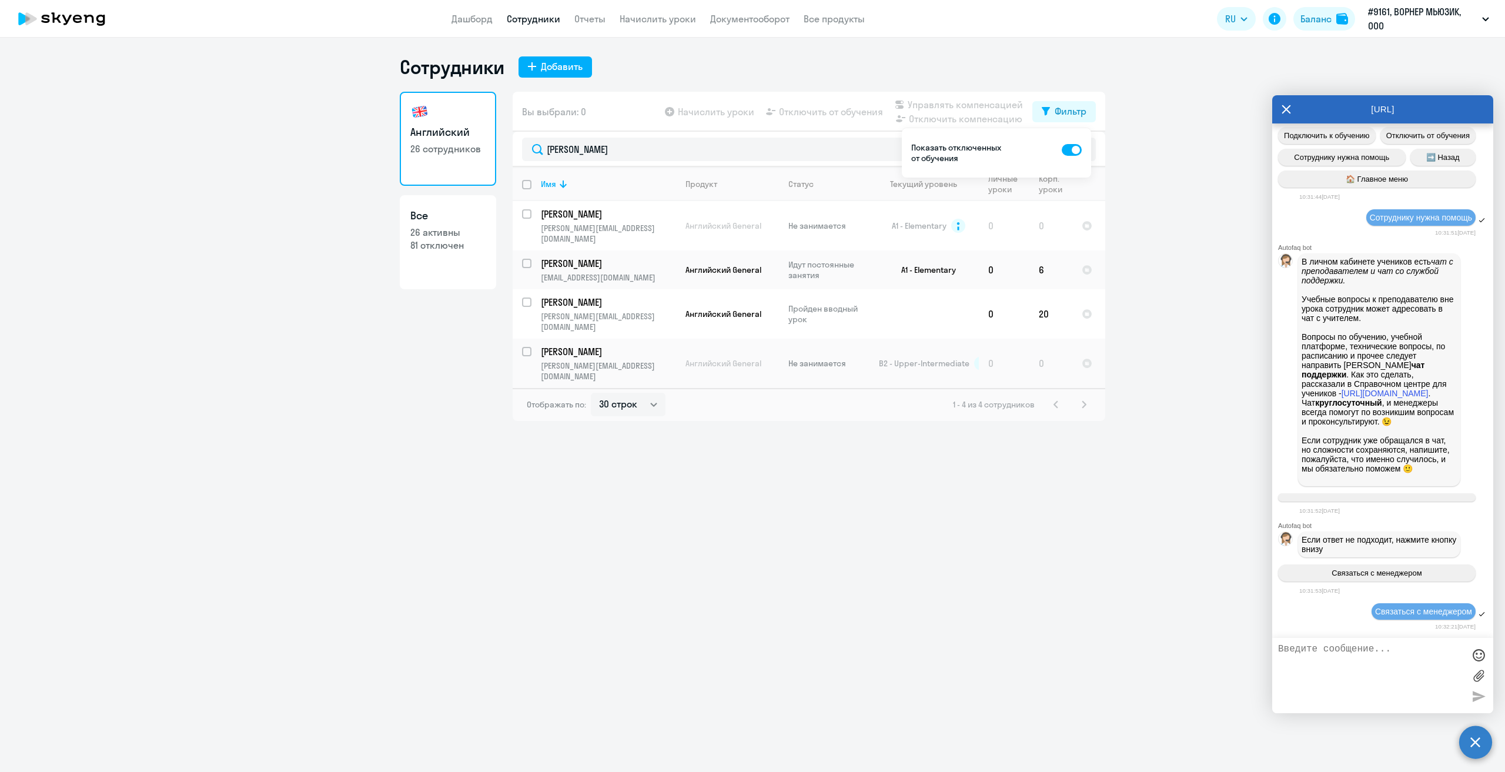
click at [907, 578] on div "Сотрудники Добавить Английский 26 сотрудников Все 26 активны 81 отключен Вы выб…" at bounding box center [752, 405] width 1505 height 734
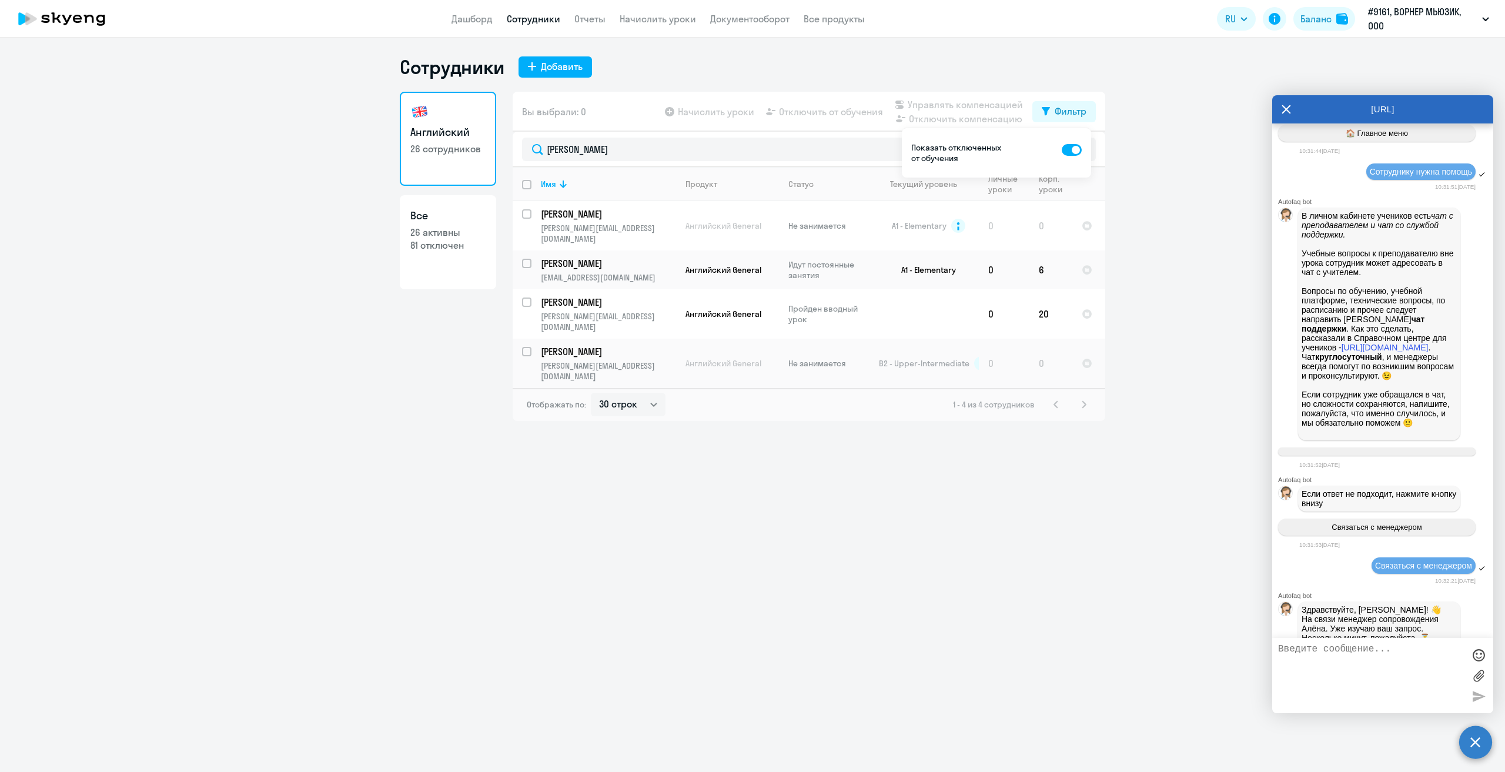
scroll to position [1354, 0]
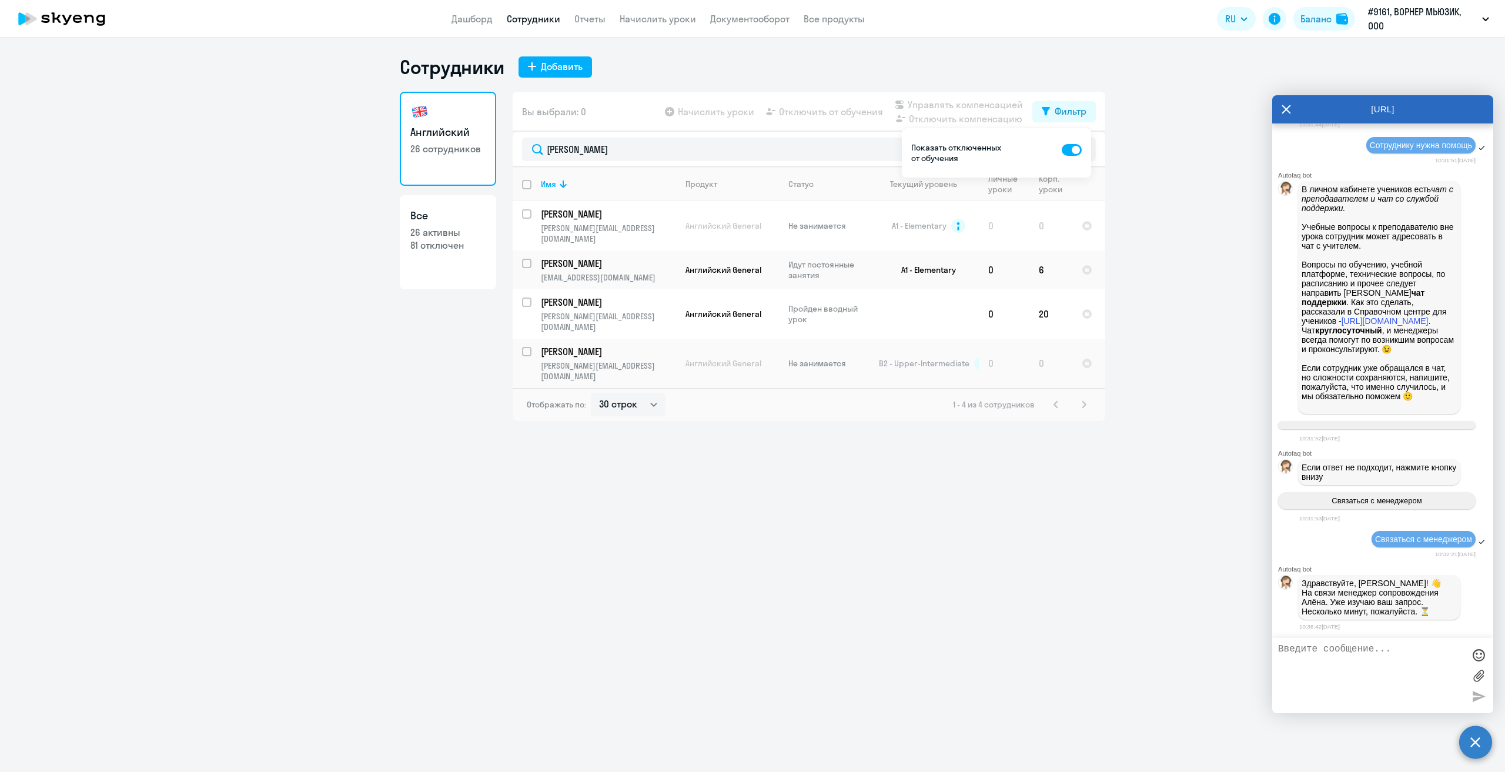
click at [1389, 673] on textarea at bounding box center [1371, 675] width 186 height 63
